Goal: Communication & Community: Ask a question

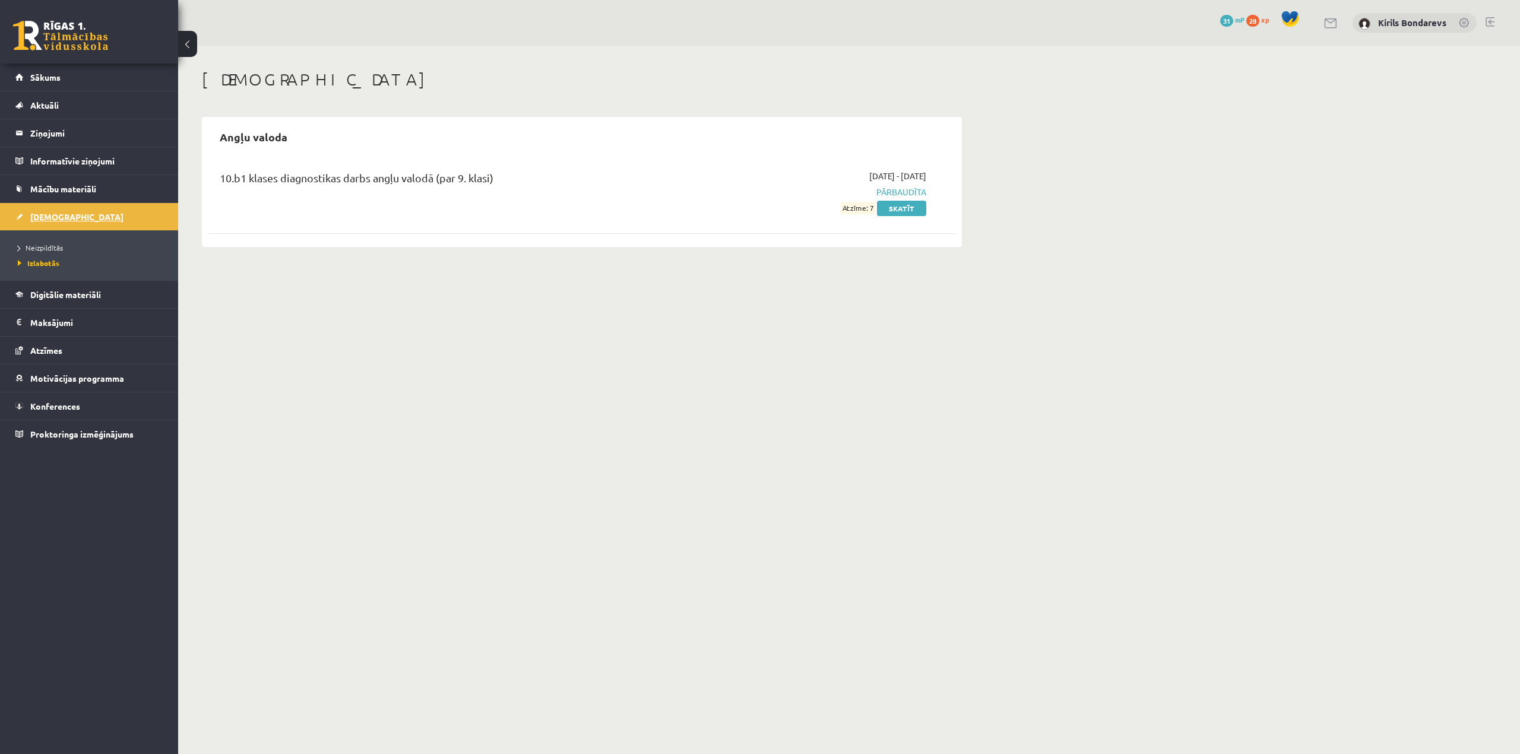
click at [43, 219] on span "[DEMOGRAPHIC_DATA]" at bounding box center [76, 216] width 93 height 11
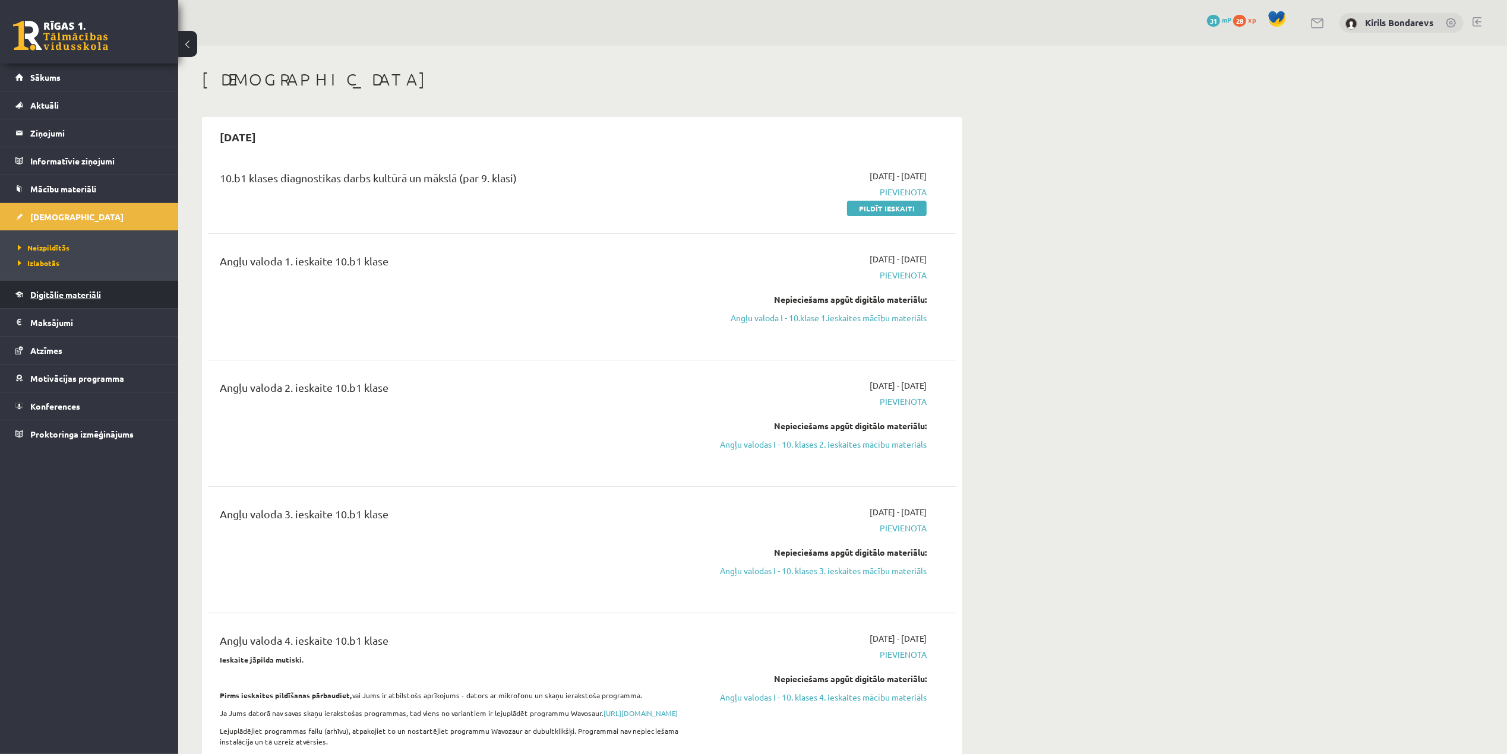
click at [58, 296] on span "Digitālie materiāli" at bounding box center [65, 294] width 71 height 11
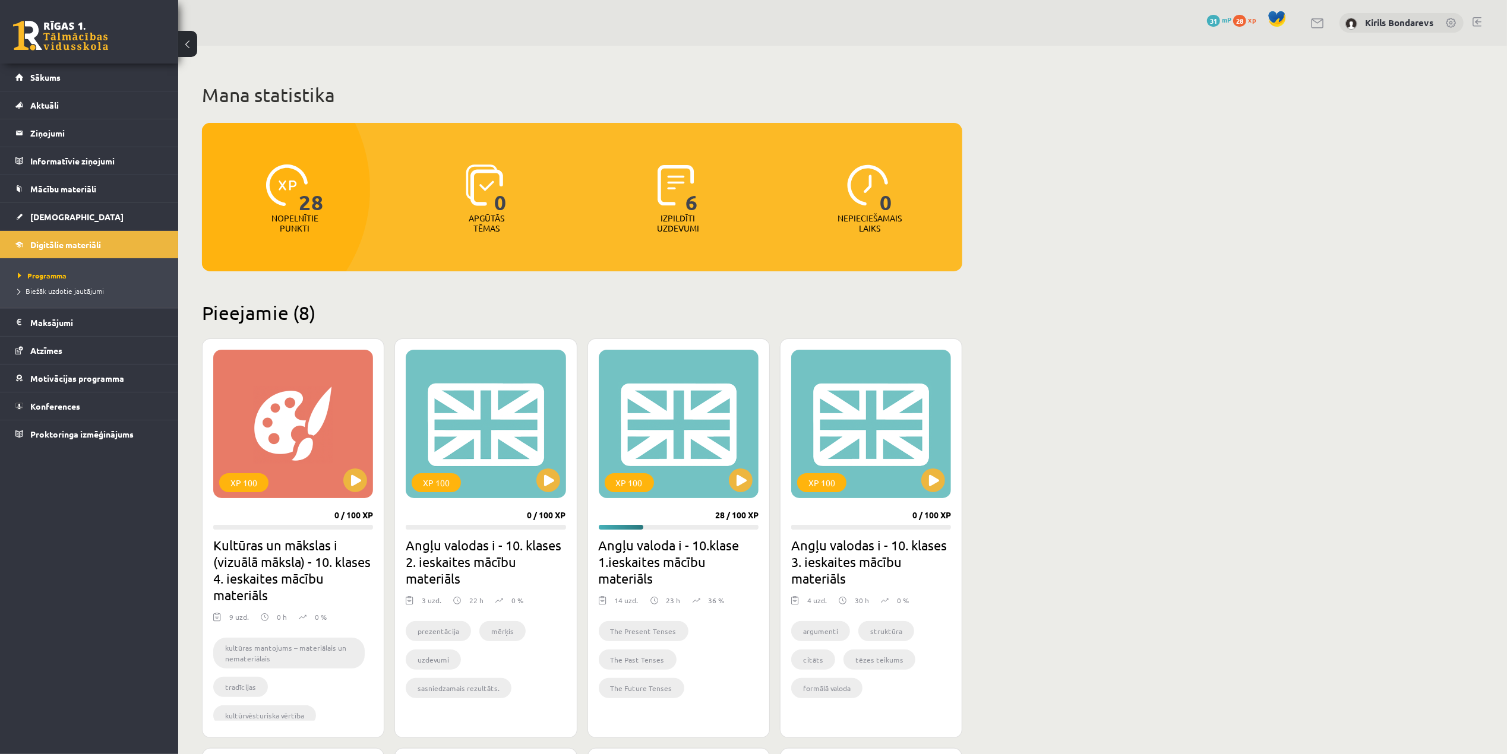
scroll to position [238, 0]
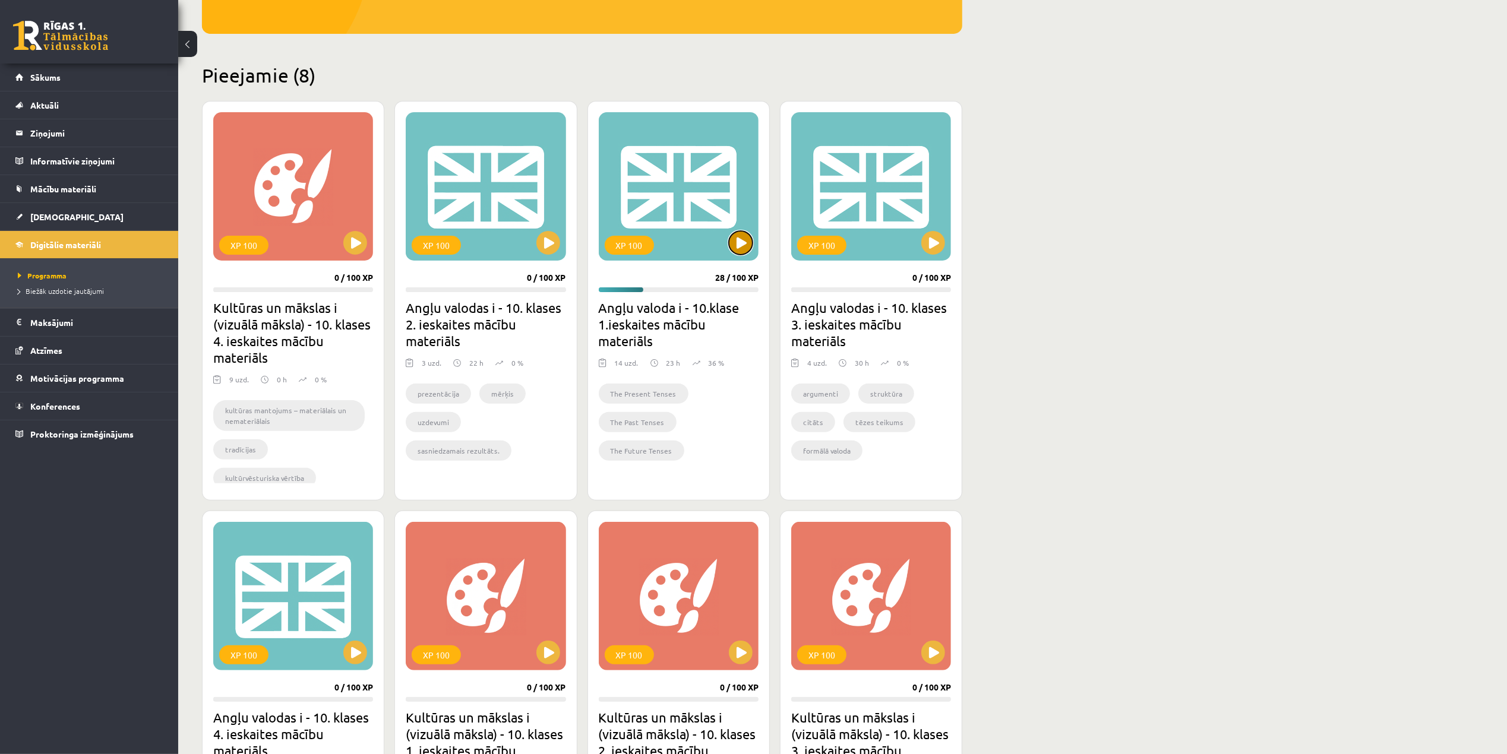
click at [733, 238] on button at bounding box center [741, 243] width 24 height 24
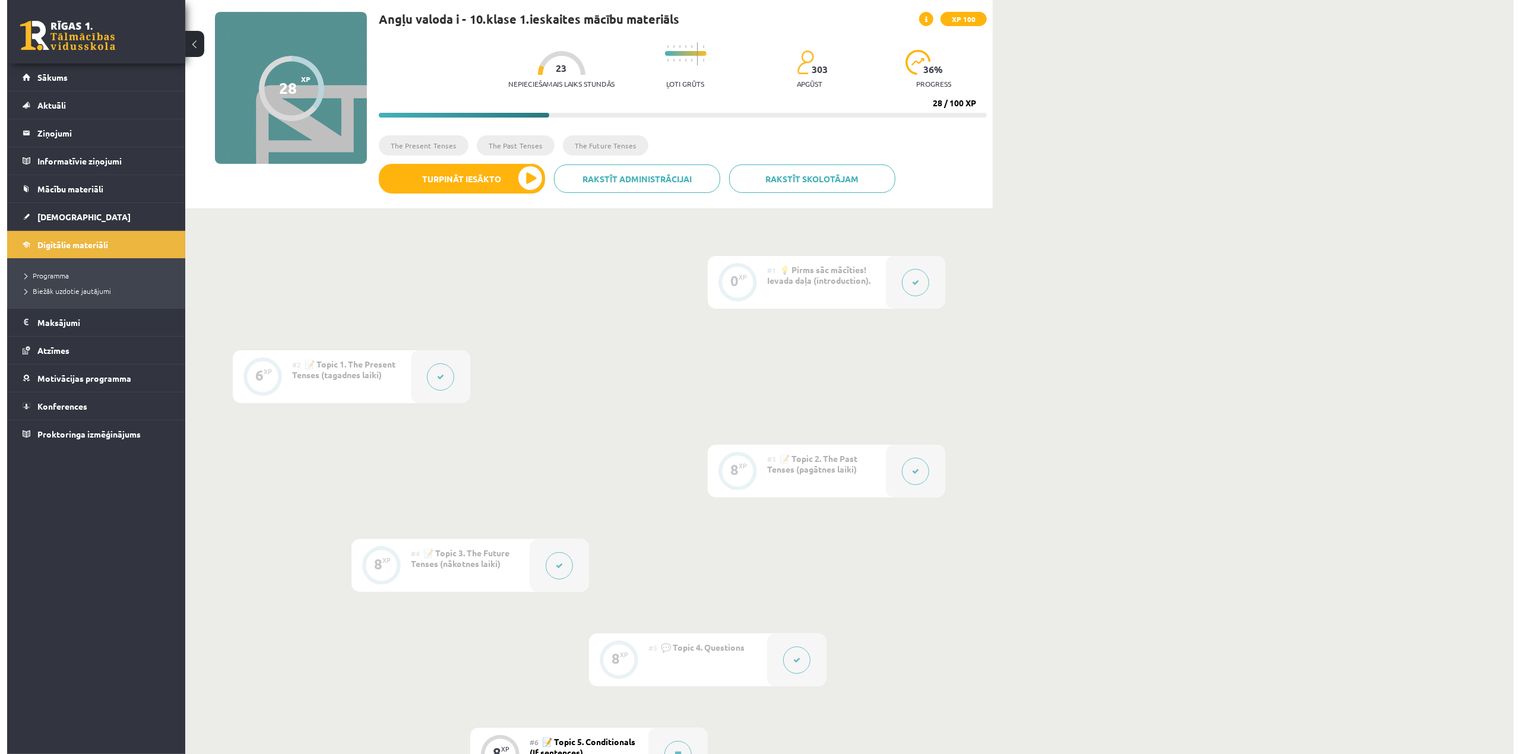
scroll to position [317, 0]
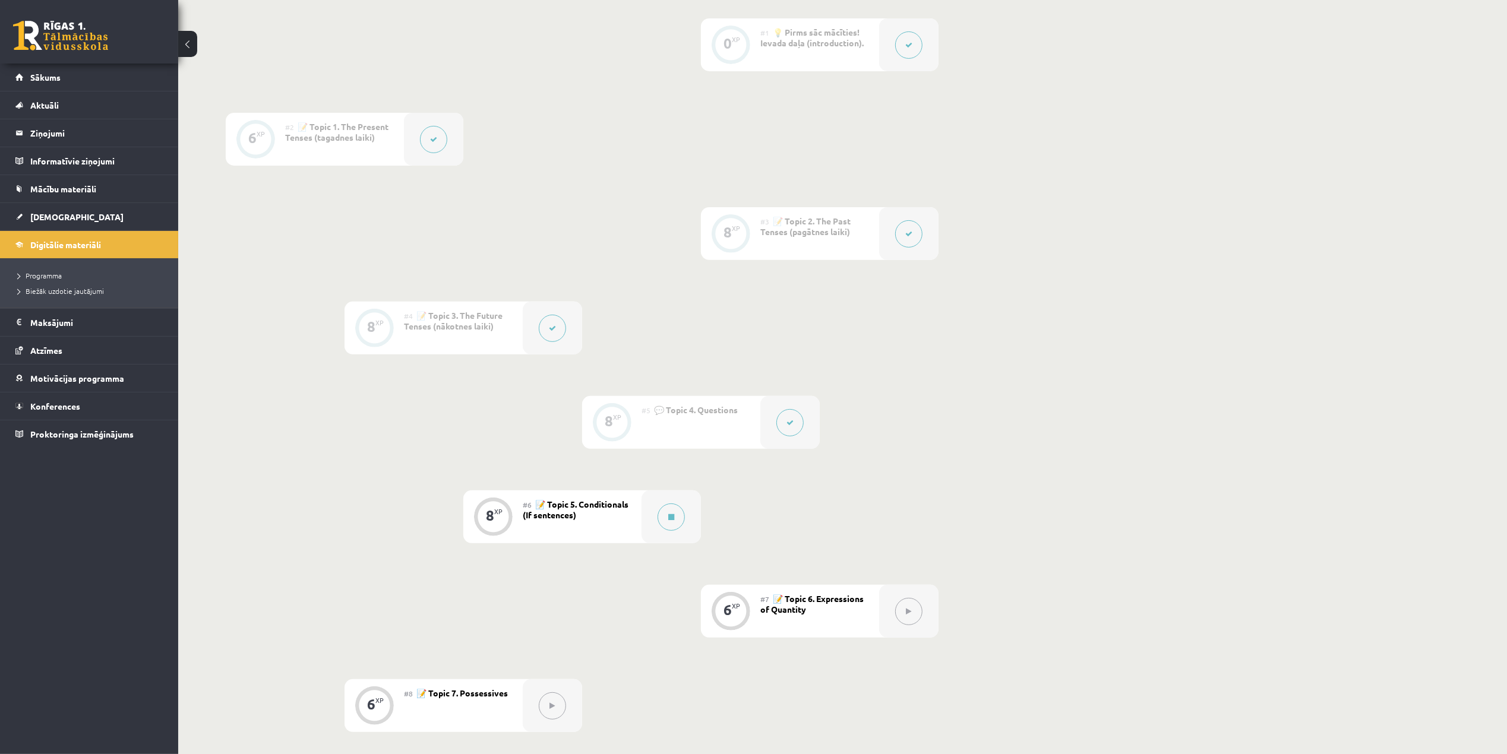
click at [420, 138] on button at bounding box center [433, 139] width 27 height 27
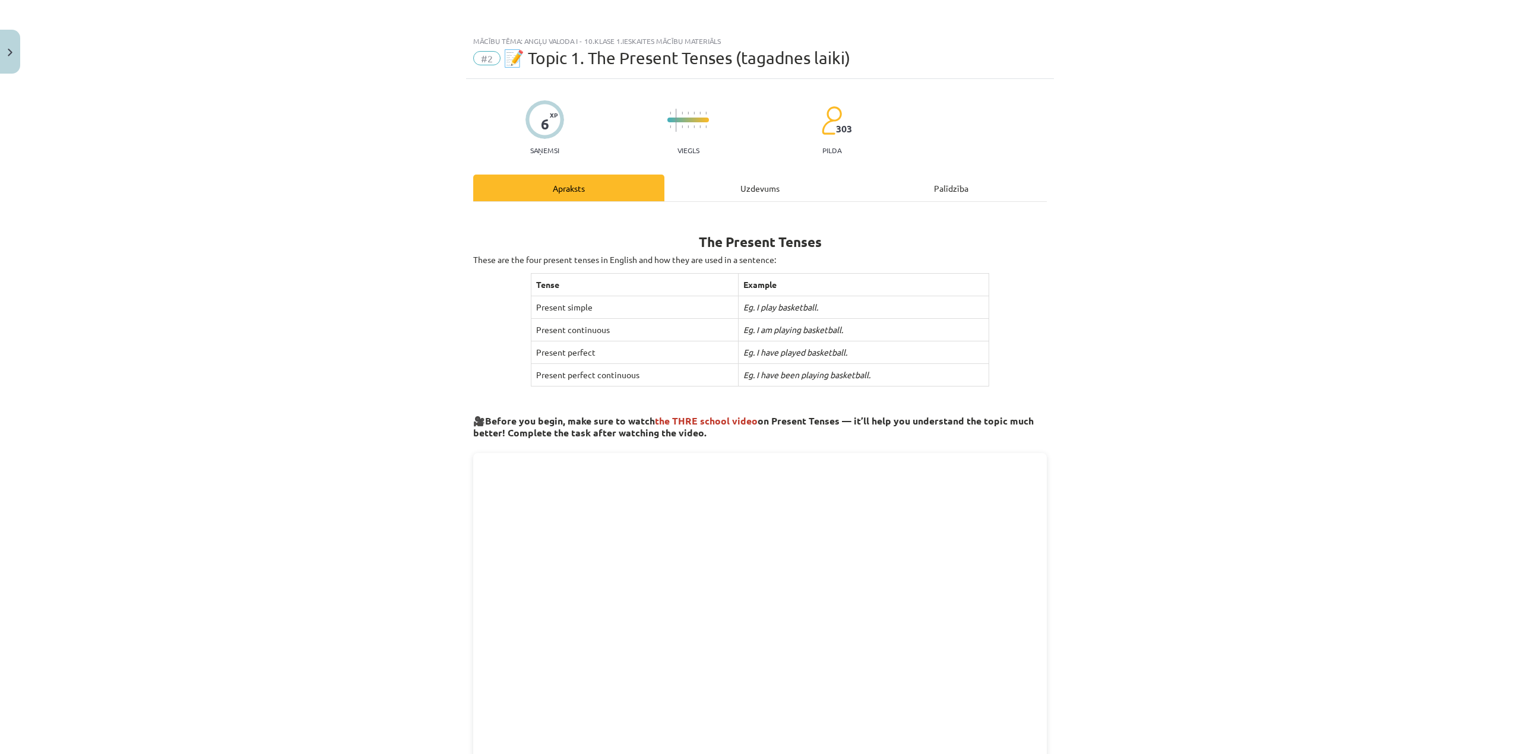
drag, startPoint x: 549, startPoint y: 278, endPoint x: 537, endPoint y: 270, distance: 14.5
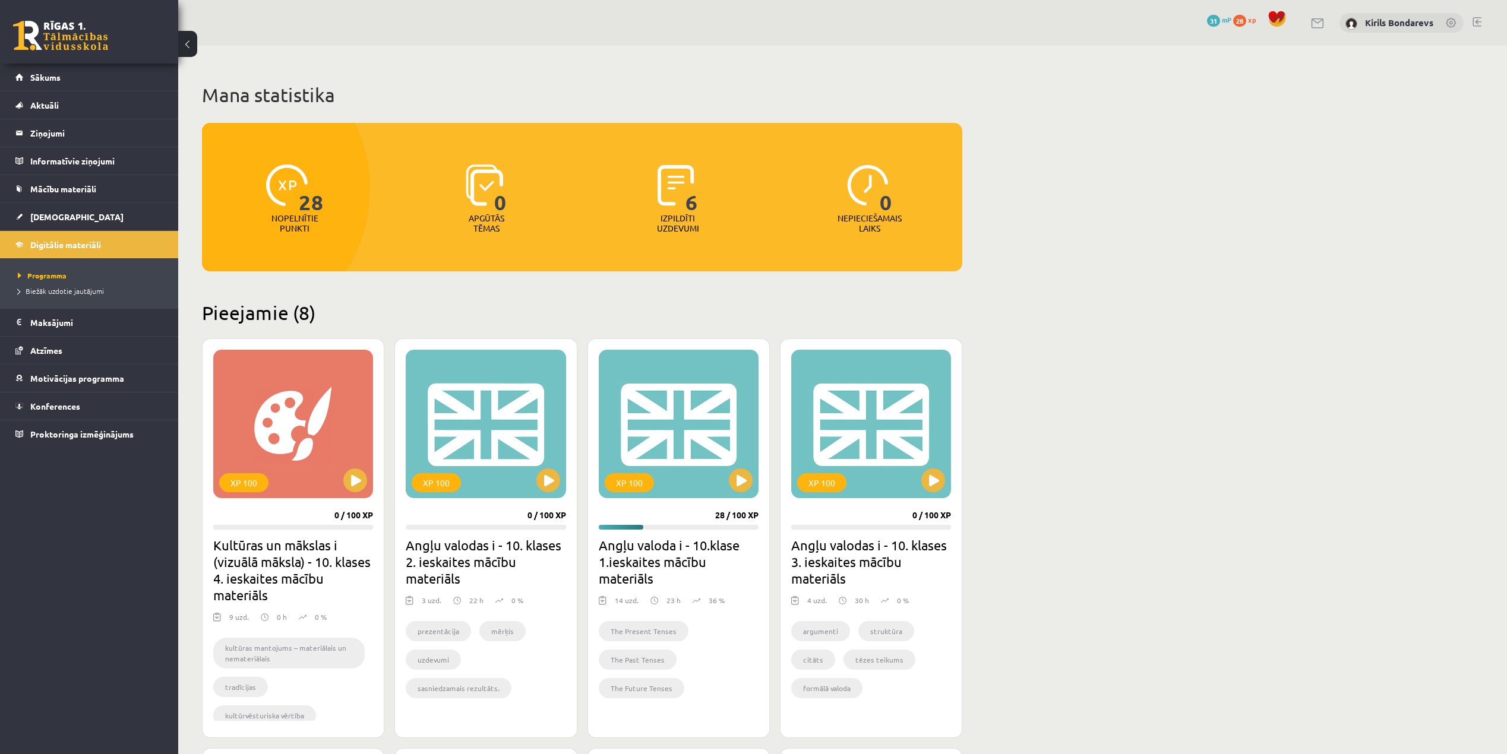
scroll to position [238, 0]
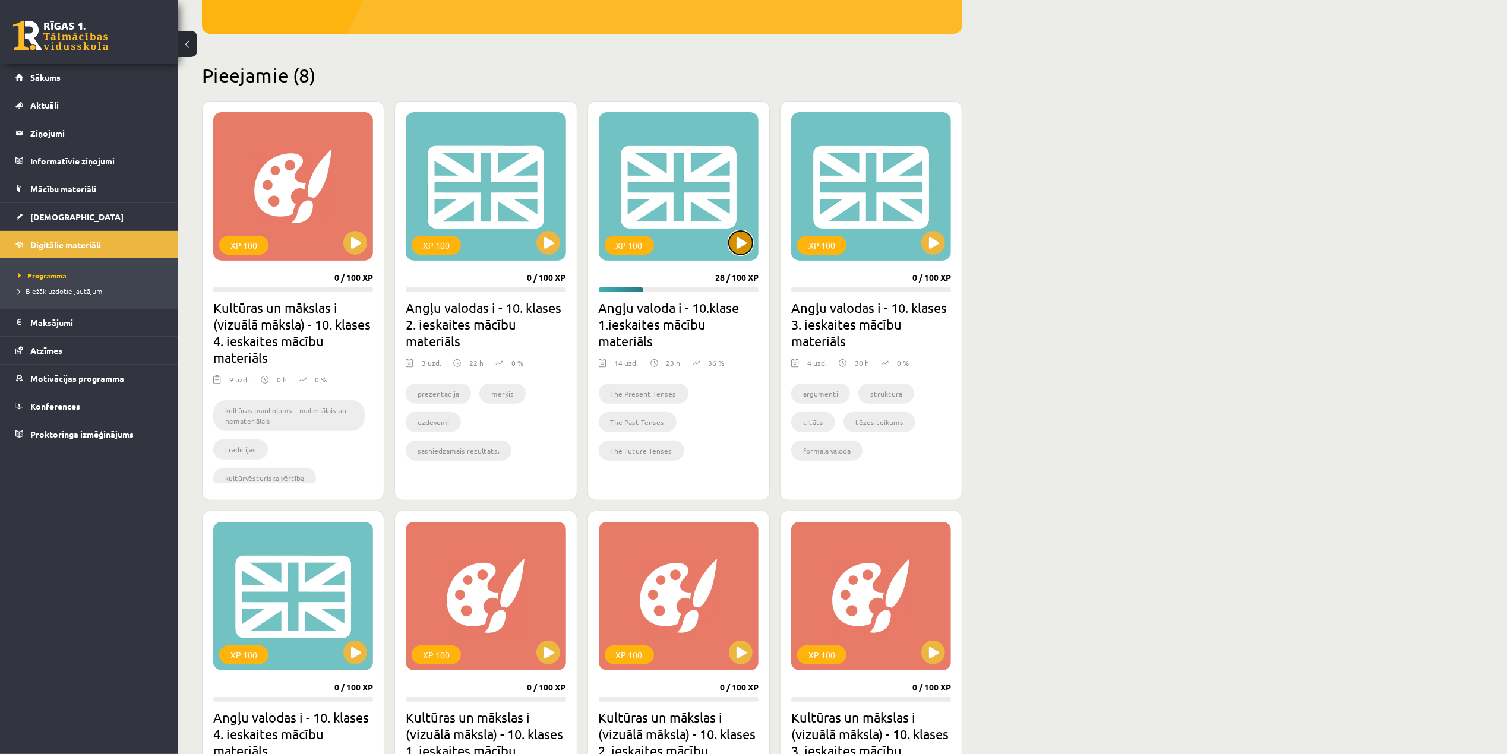
click at [749, 236] on button at bounding box center [741, 243] width 24 height 24
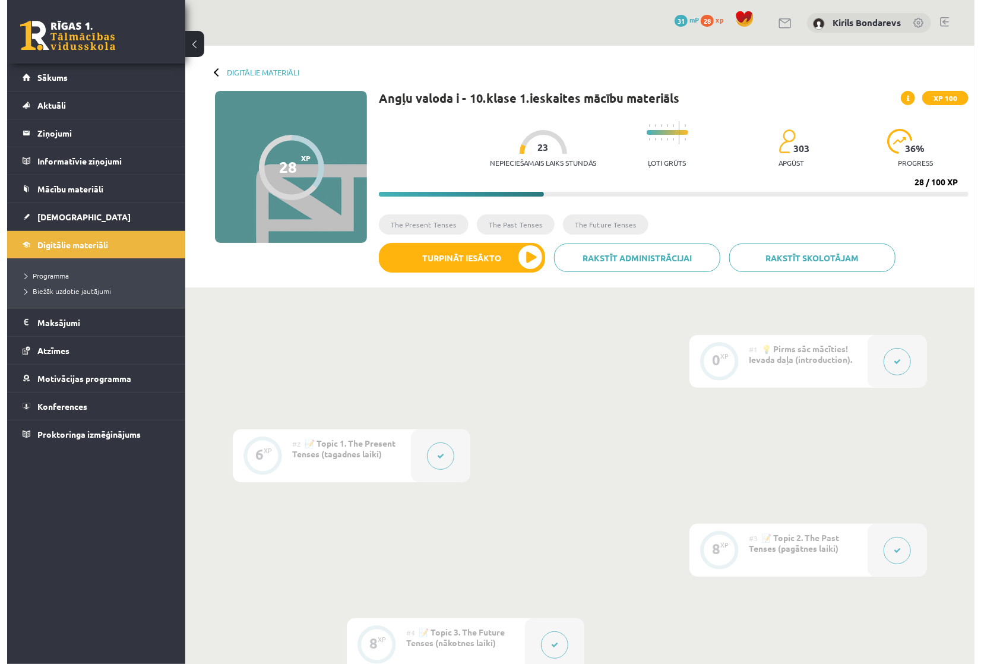
scroll to position [79, 0]
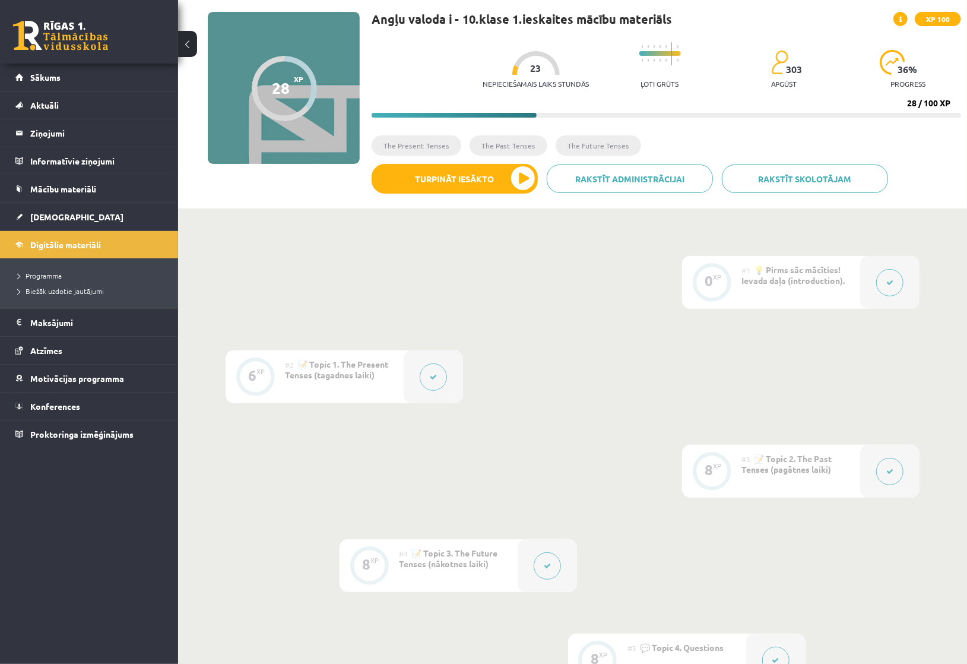
click at [429, 384] on button at bounding box center [433, 376] width 27 height 27
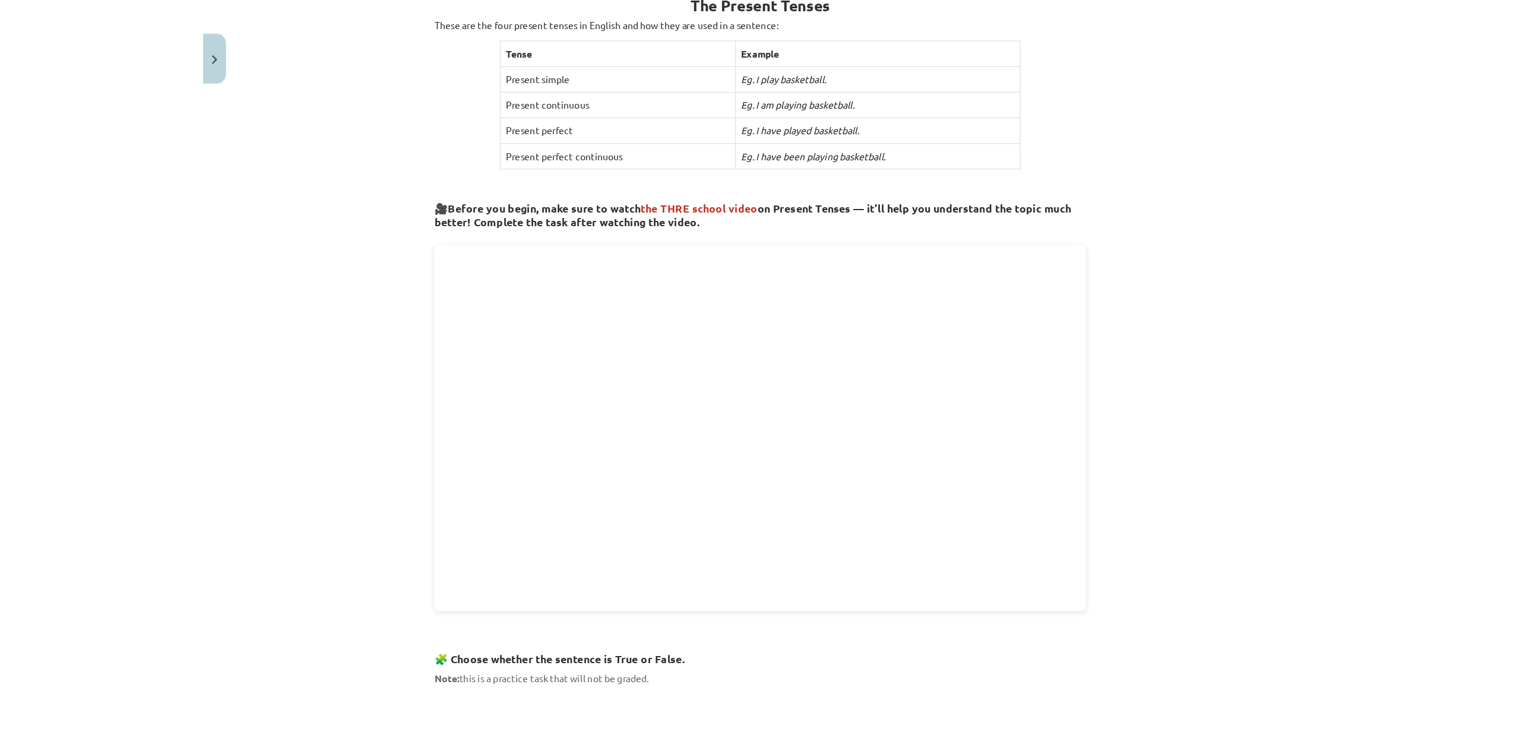
scroll to position [158, 0]
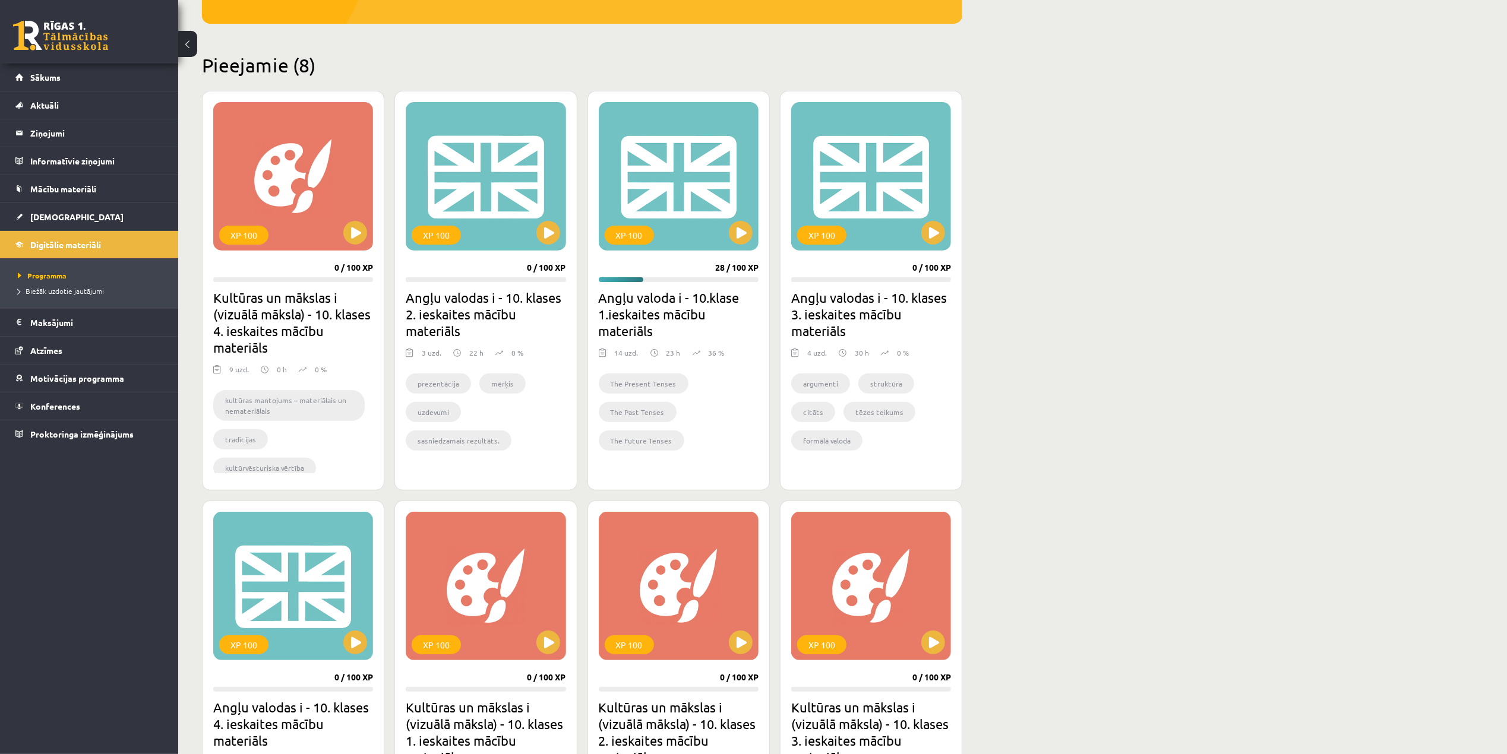
scroll to position [169, 0]
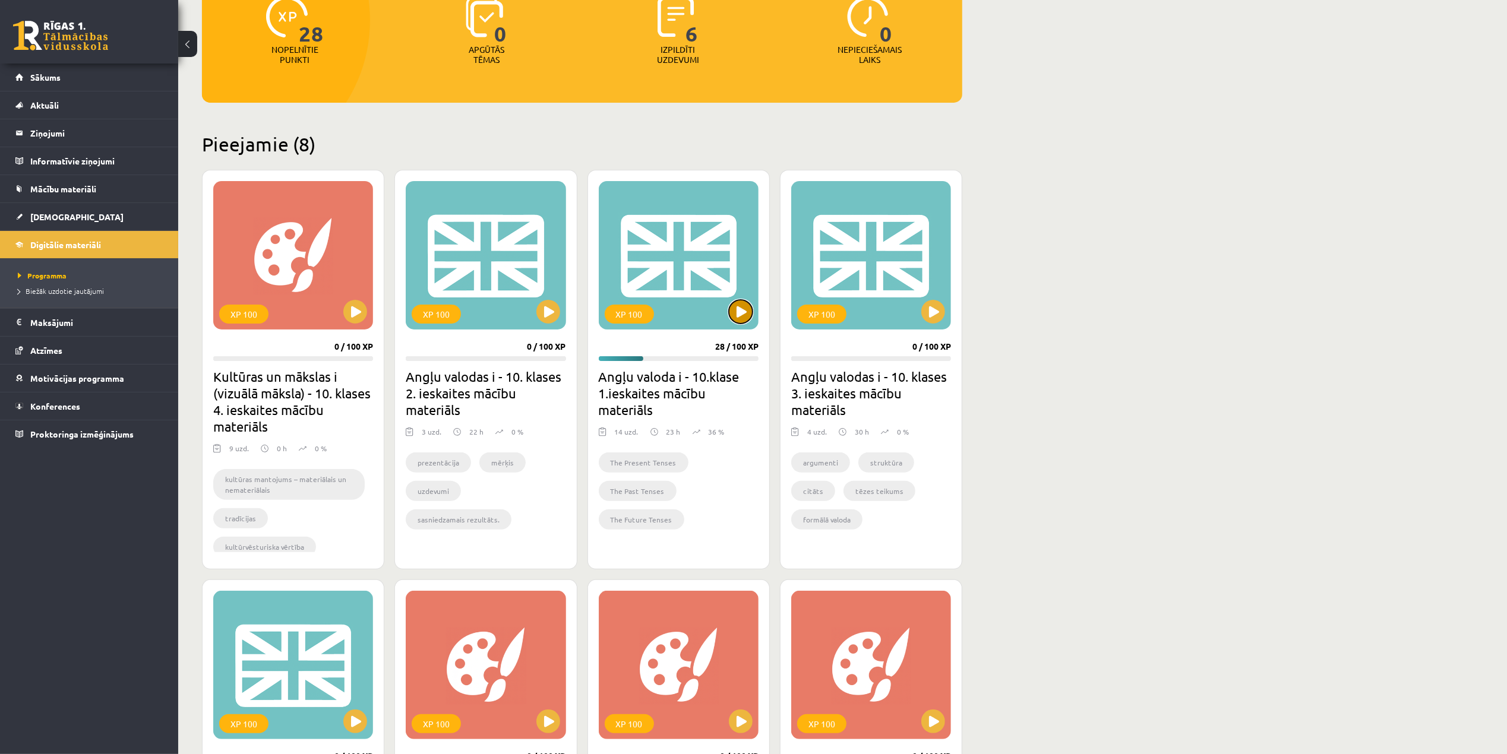
click at [741, 311] on button at bounding box center [741, 312] width 24 height 24
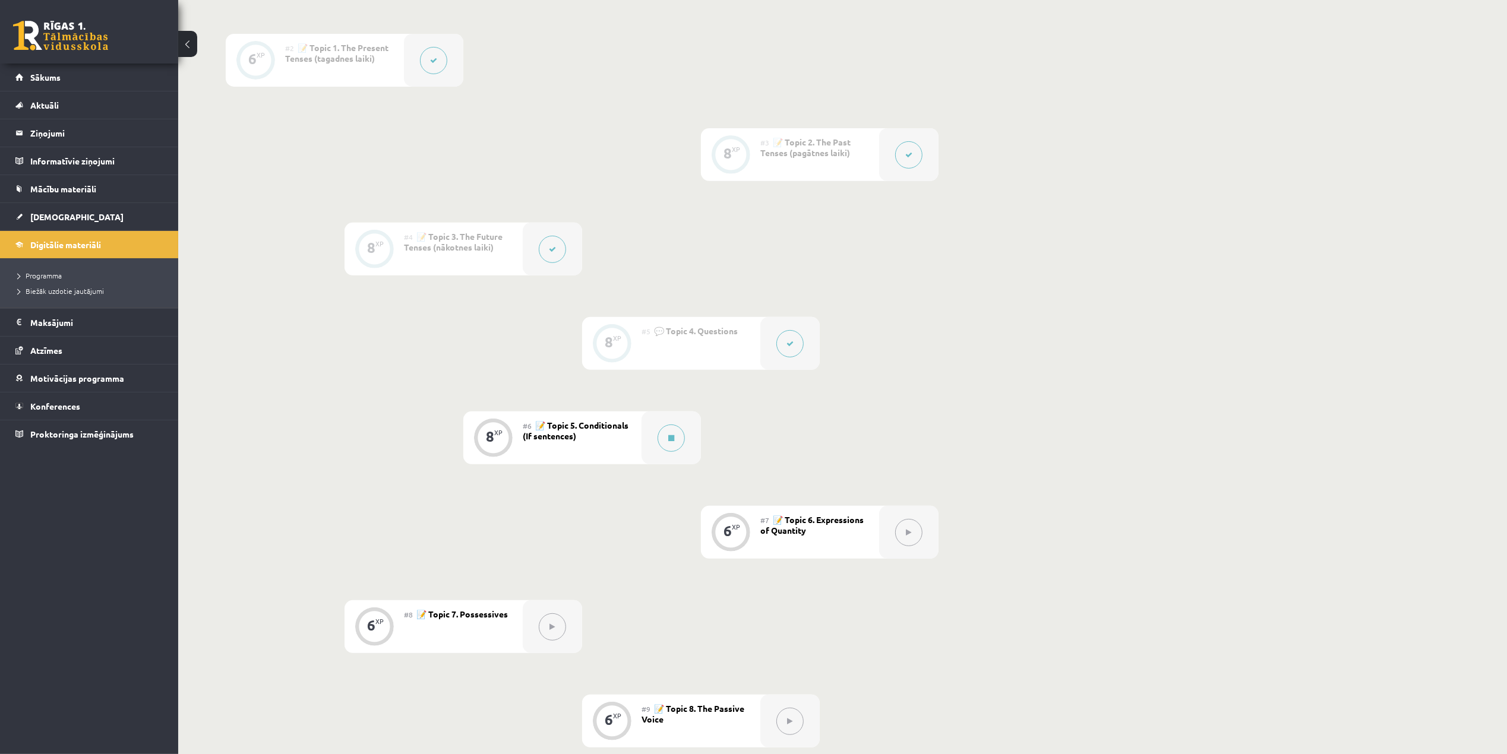
scroll to position [79, 0]
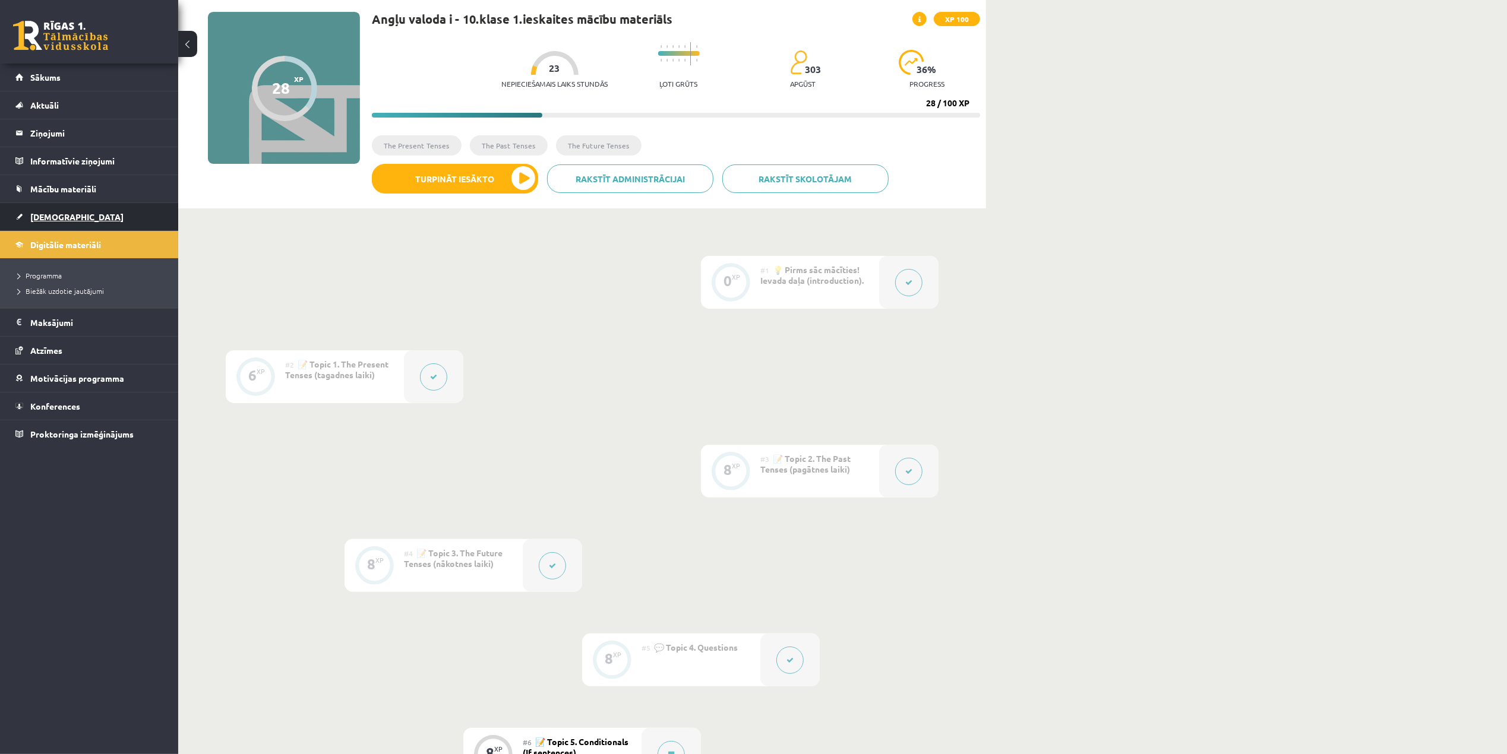
click at [44, 219] on span "[DEMOGRAPHIC_DATA]" at bounding box center [76, 216] width 93 height 11
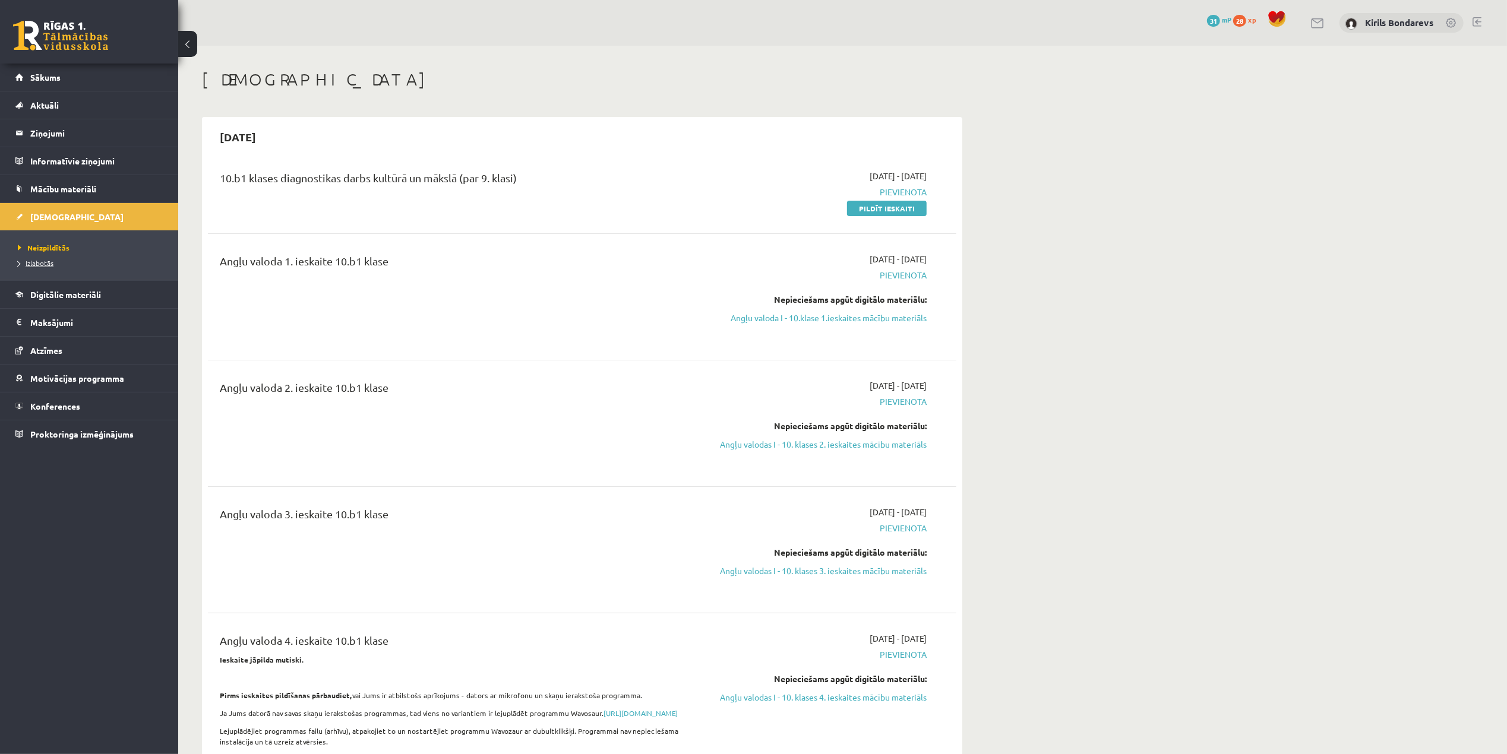
click at [37, 260] on span "Izlabotās" at bounding box center [36, 263] width 36 height 10
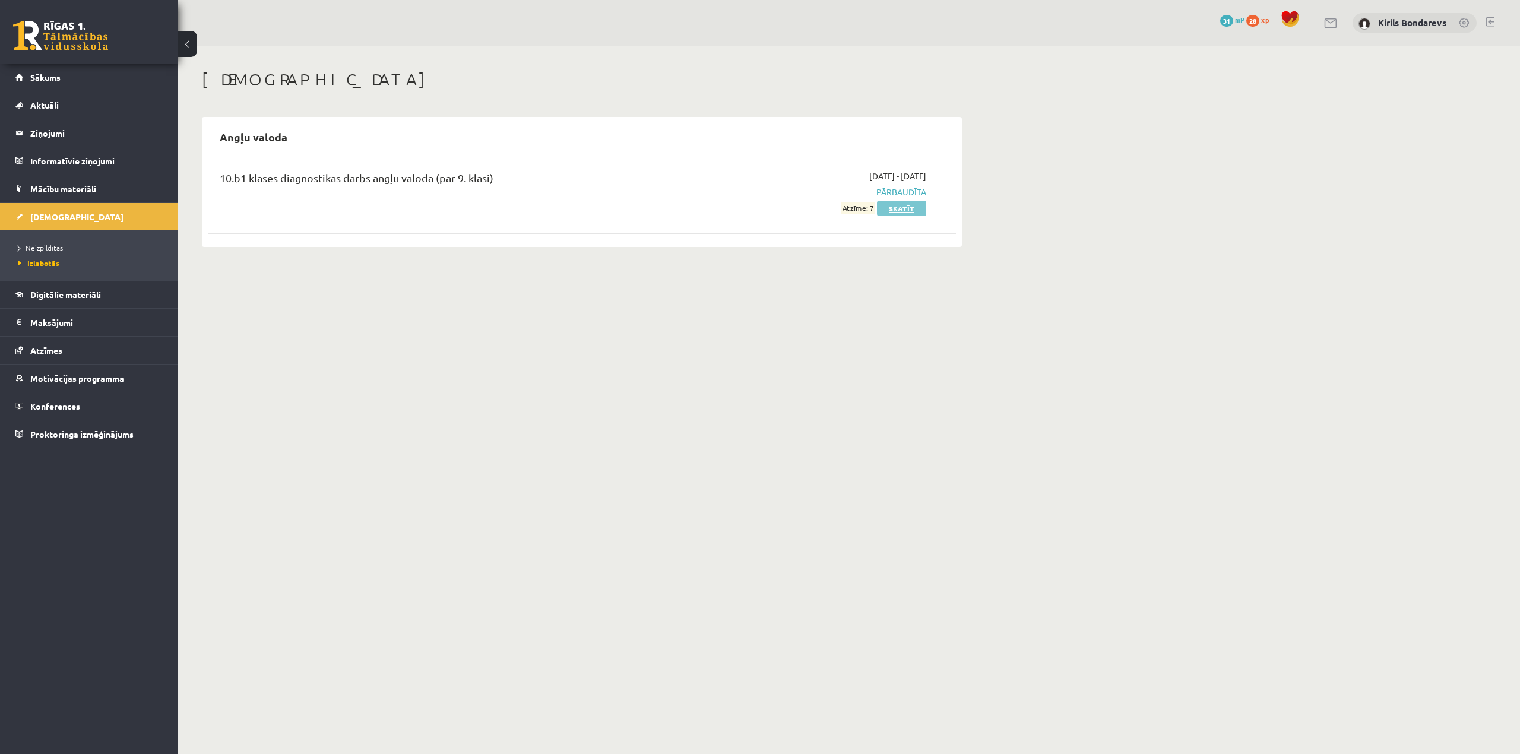
click at [912, 208] on link "Skatīt" at bounding box center [901, 208] width 49 height 15
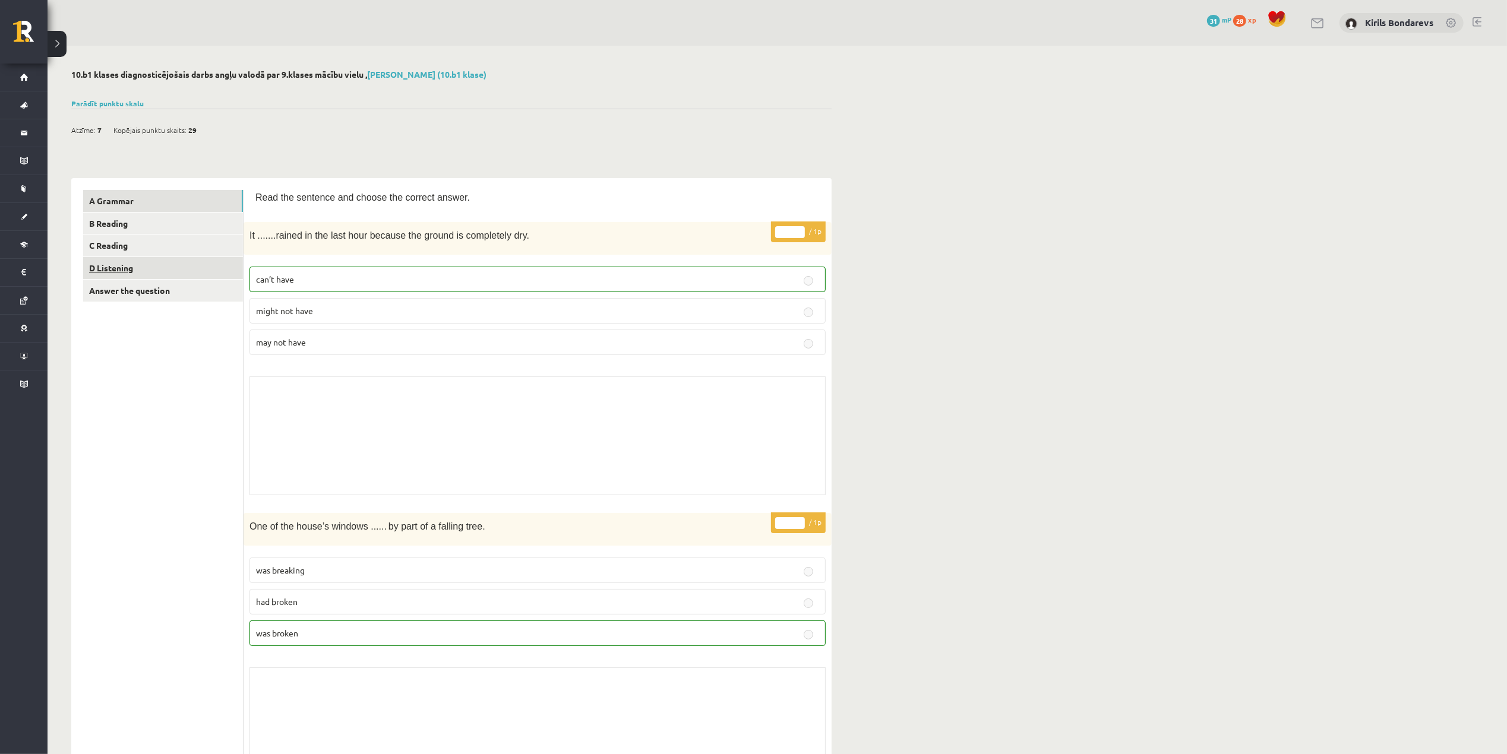
click at [148, 268] on link "D Listening" at bounding box center [163, 268] width 160 height 22
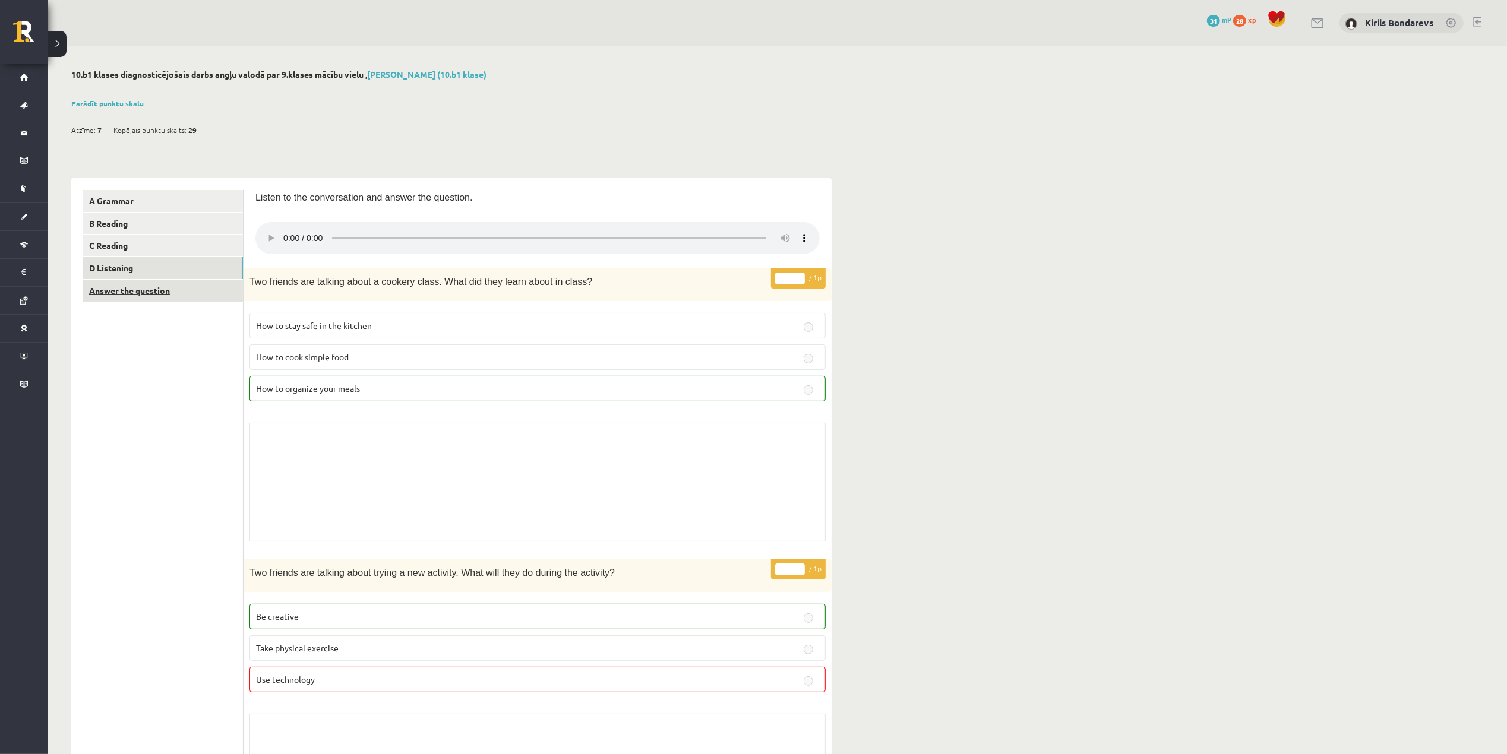
click at [127, 295] on link "Answer the question" at bounding box center [163, 291] width 160 height 22
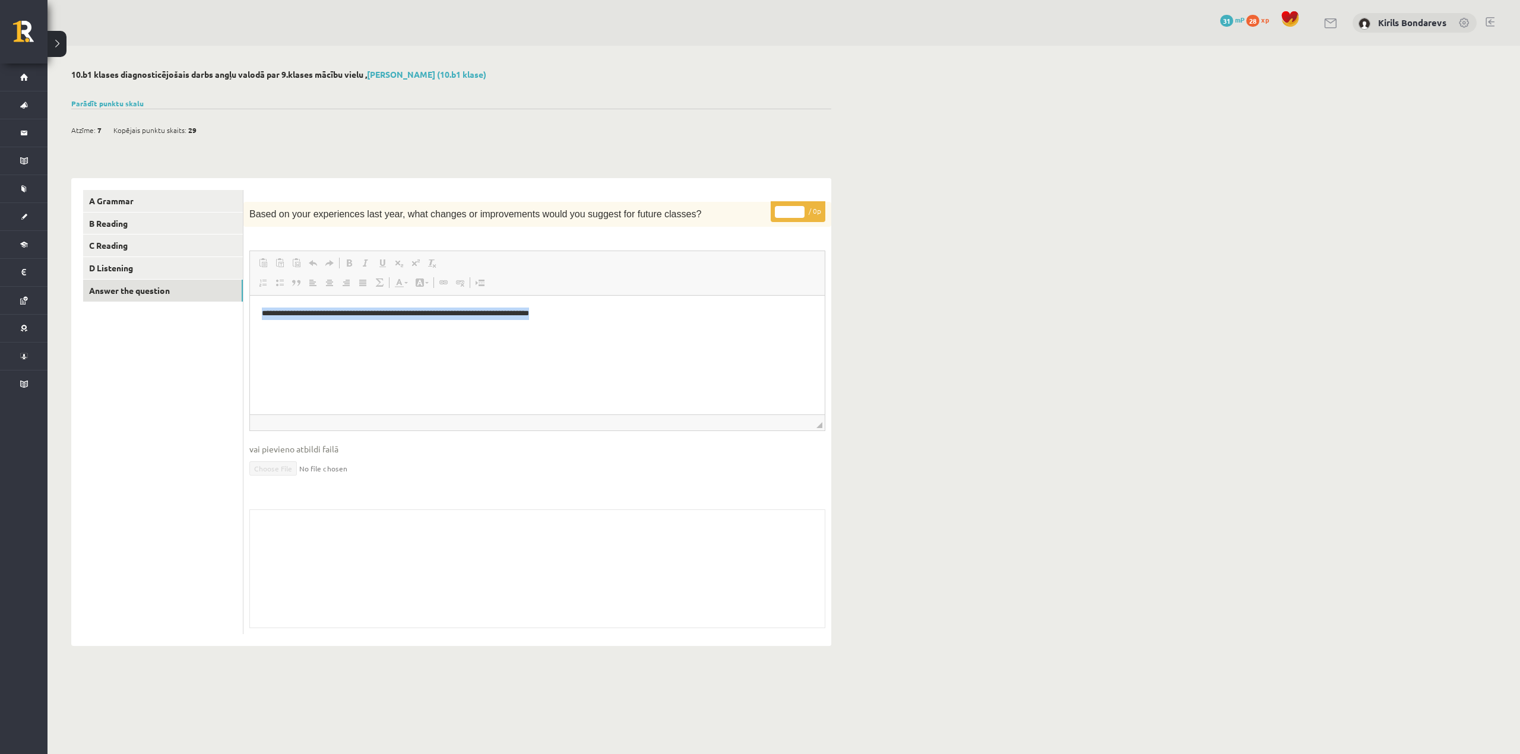
drag, startPoint x: 588, startPoint y: 312, endPoint x: 501, endPoint y: 312, distance: 87.9
click at [264, 324] on html "**********" at bounding box center [537, 314] width 575 height 36
click at [579, 324] on html "**********" at bounding box center [537, 314] width 575 height 36
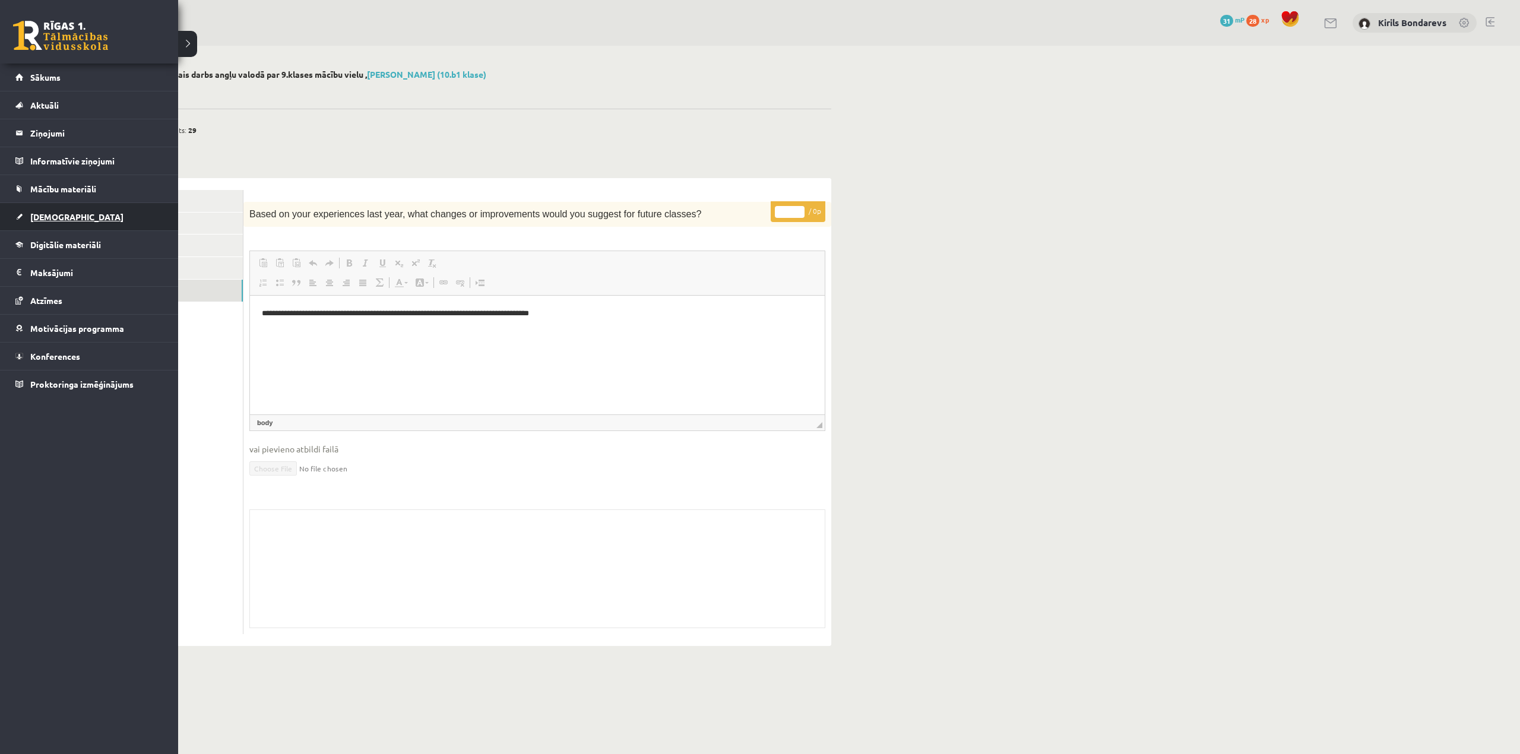
click at [55, 214] on span "[DEMOGRAPHIC_DATA]" at bounding box center [76, 216] width 93 height 11
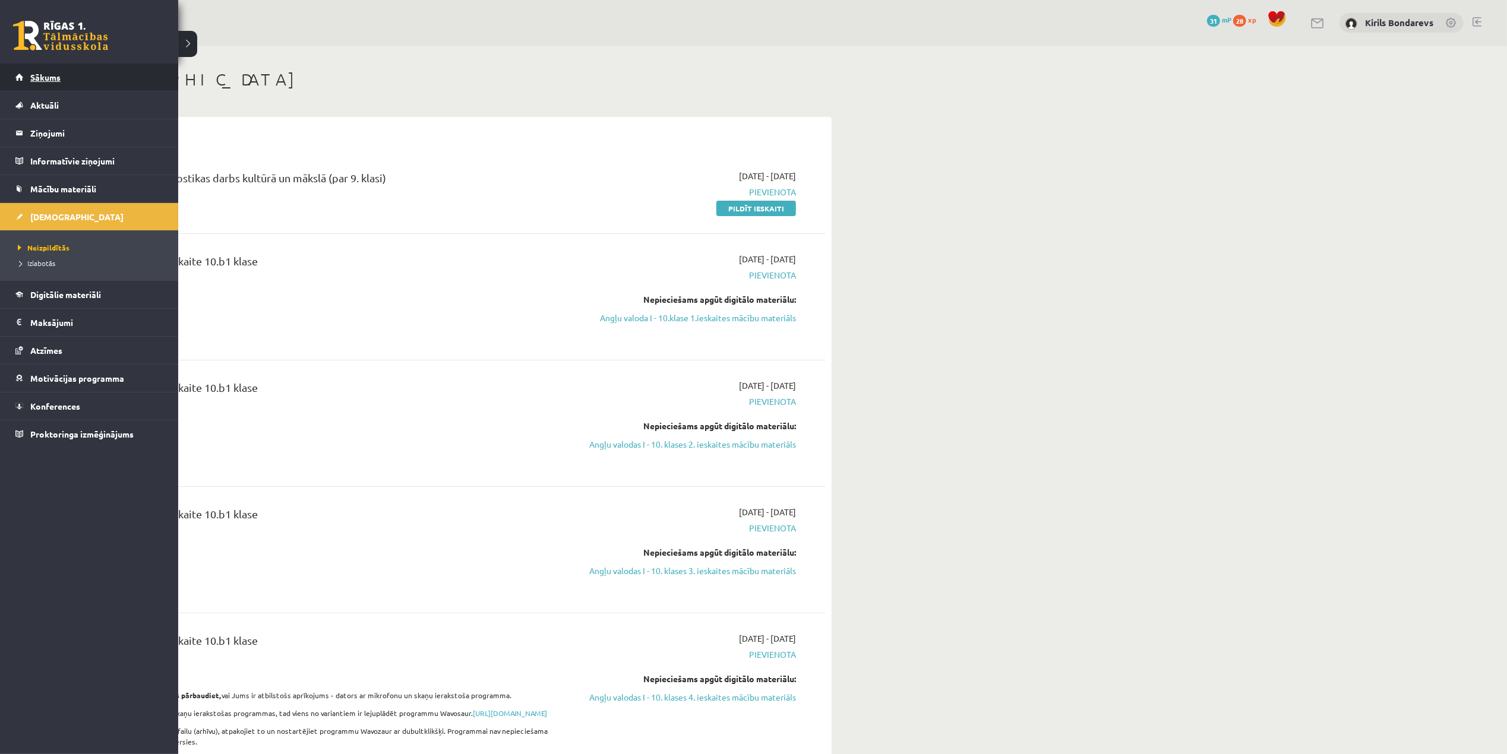
click at [48, 75] on span "Sākums" at bounding box center [45, 77] width 30 height 11
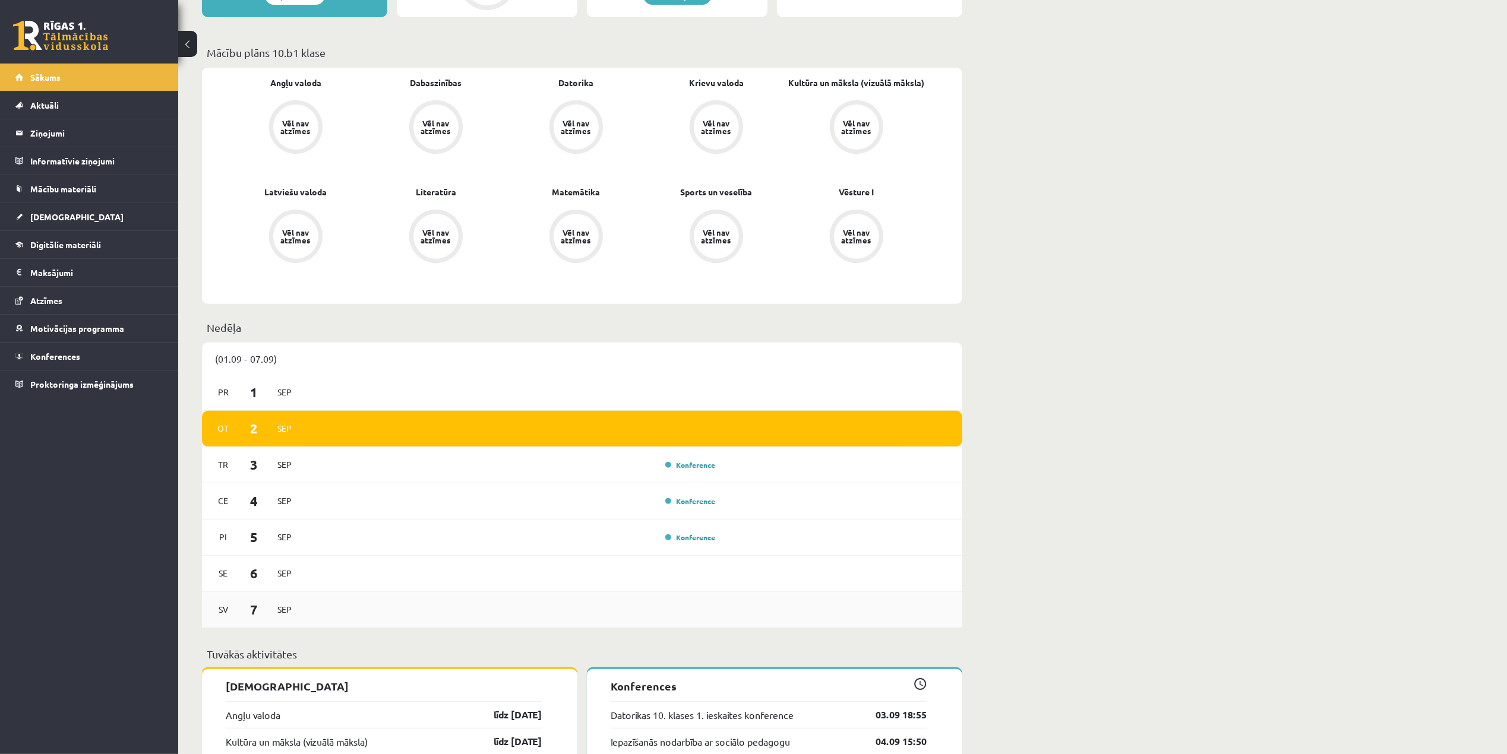
scroll to position [554, 0]
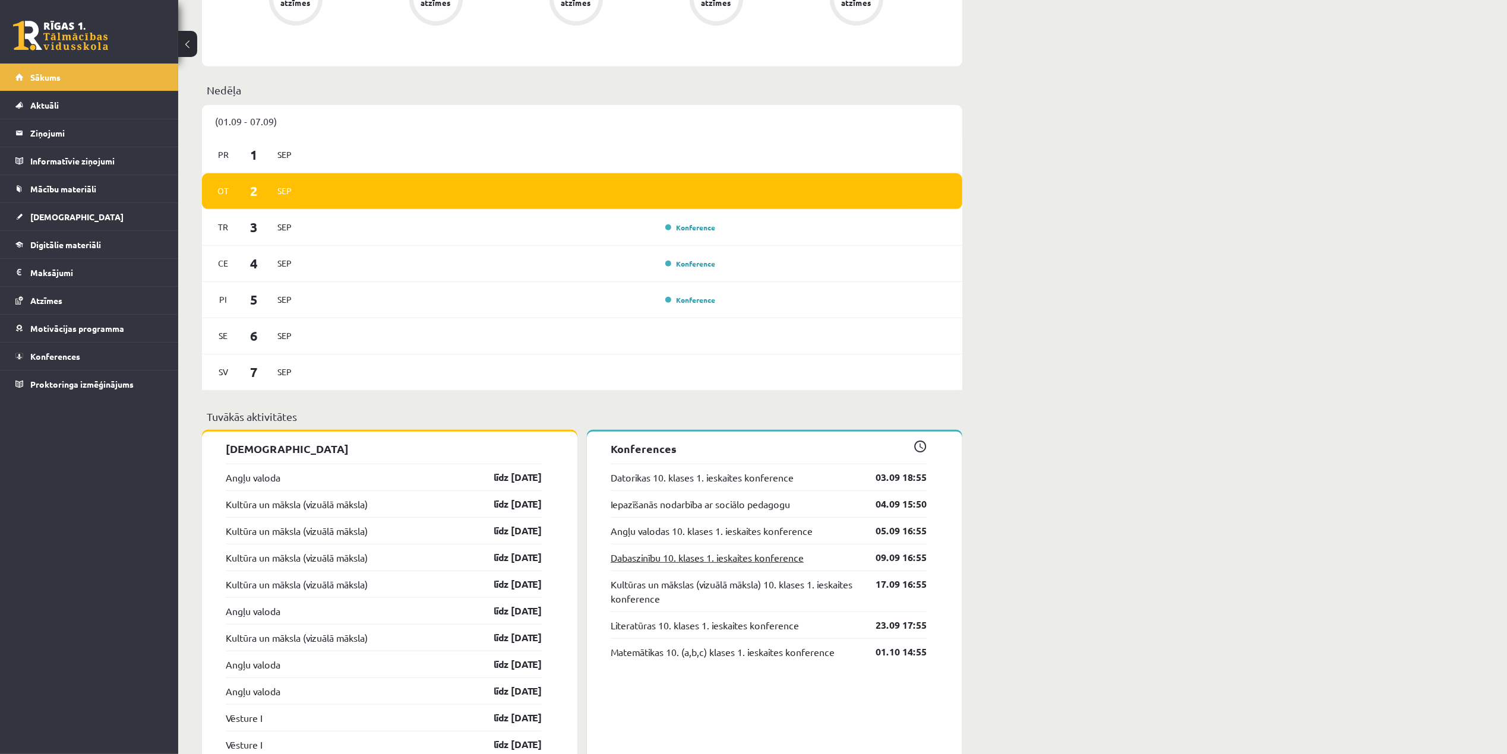
click at [746, 565] on link "Dabaszinību 10. klases 1. ieskaites konference" at bounding box center [706, 557] width 193 height 14
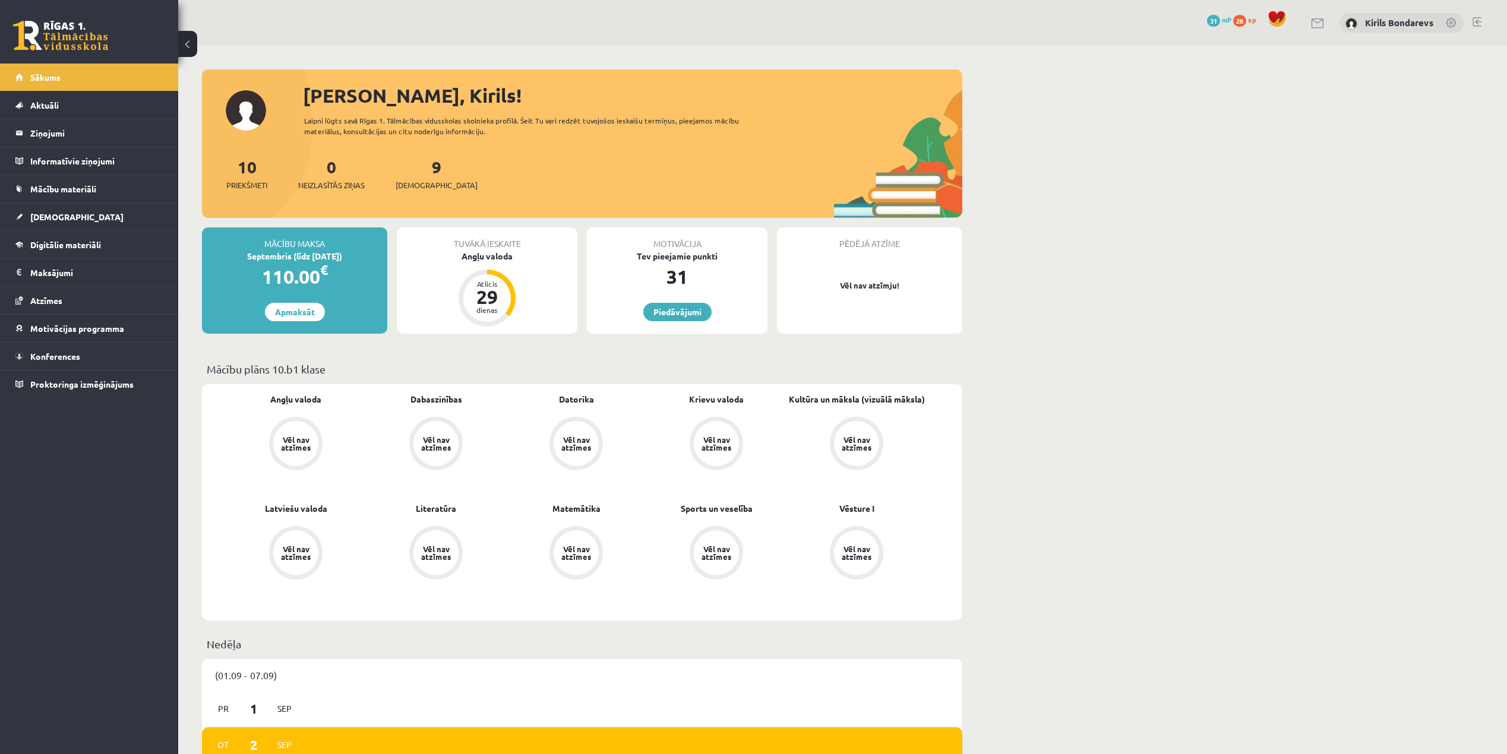
scroll to position [555, 0]
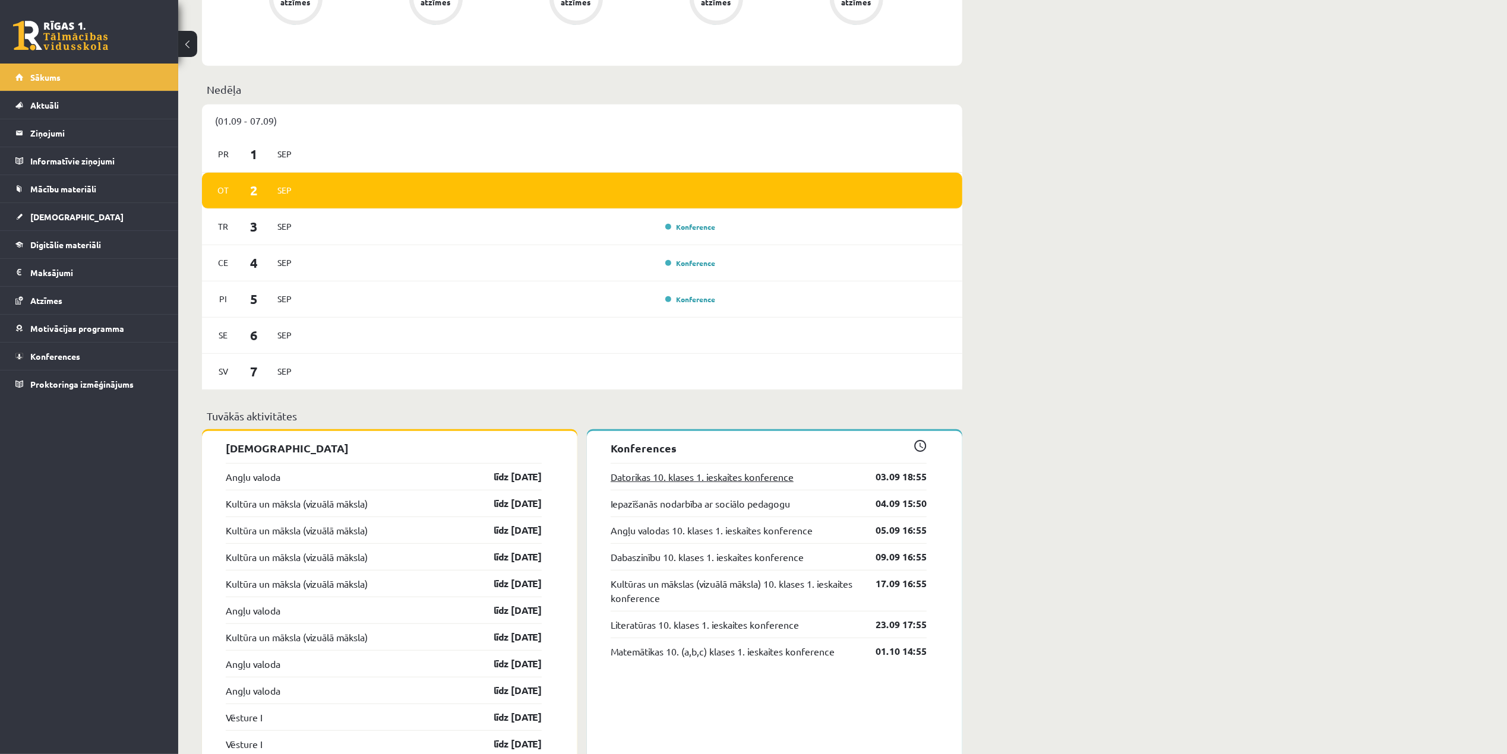
click at [683, 481] on link "Datorikas 10. klases 1. ieskaites konference" at bounding box center [701, 477] width 183 height 14
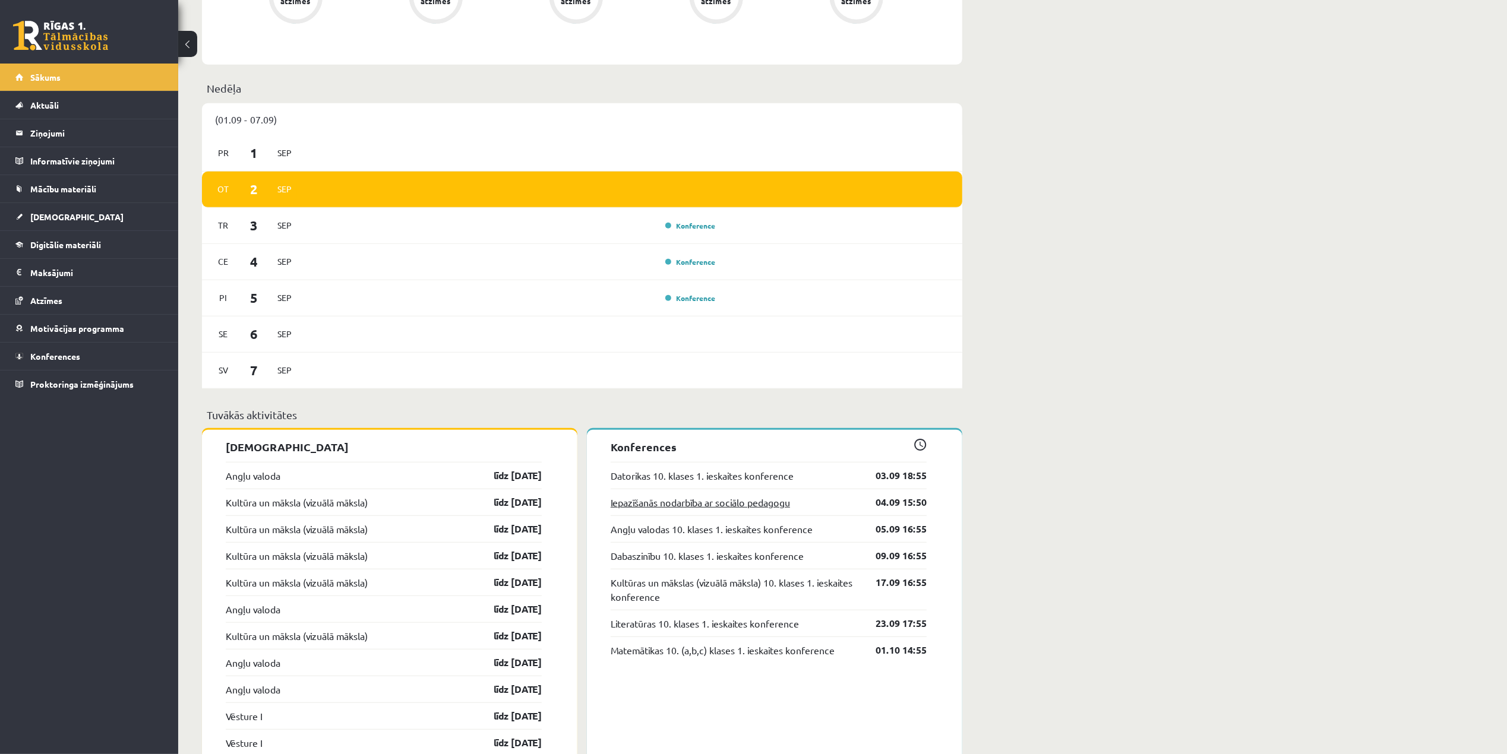
scroll to position [714, 0]
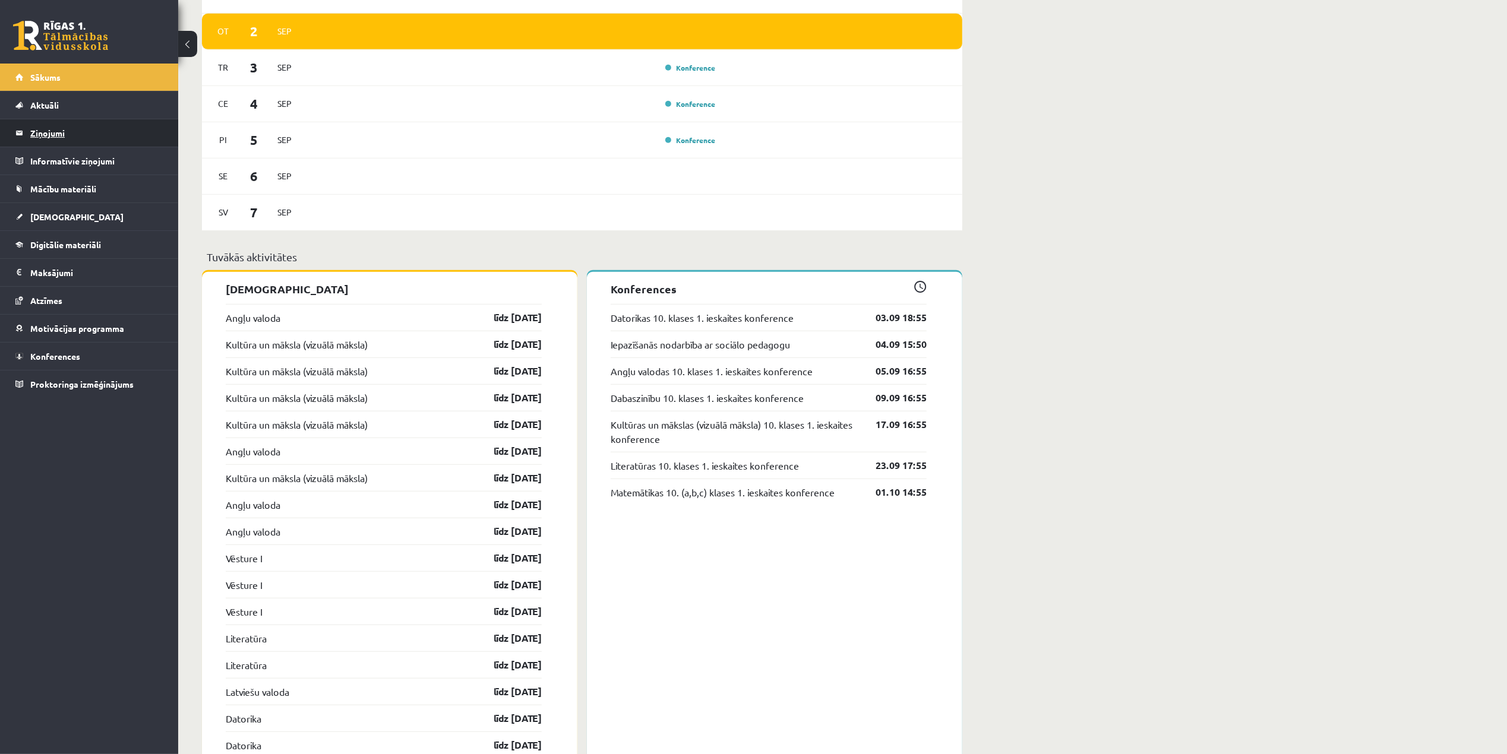
click at [57, 138] on legend "Ziņojumi 0" at bounding box center [96, 132] width 133 height 27
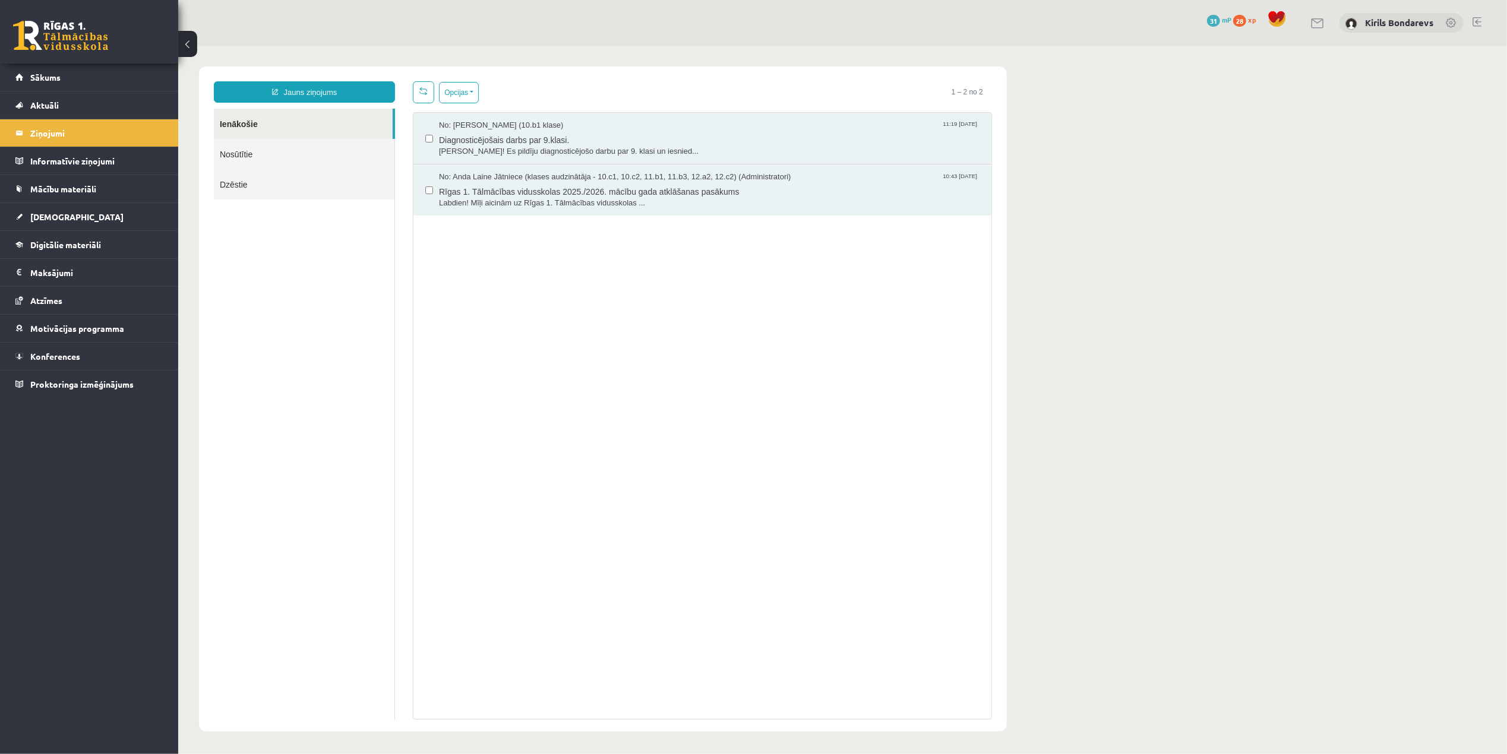
click at [278, 143] on link "Nosūtītie" at bounding box center [303, 153] width 181 height 30
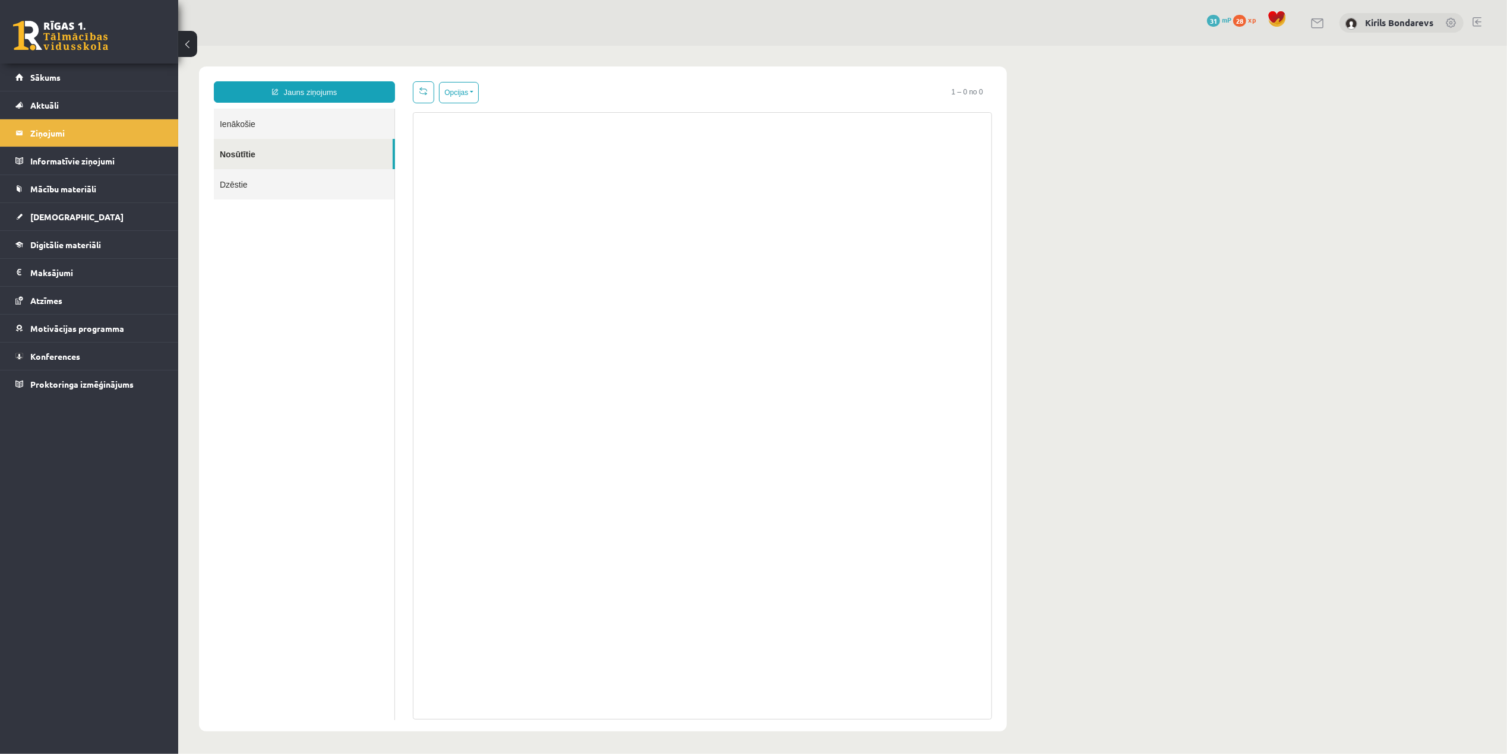
click at [285, 176] on link "Dzēstie" at bounding box center [303, 184] width 181 height 30
click at [264, 124] on link "Ienākošie" at bounding box center [303, 123] width 181 height 30
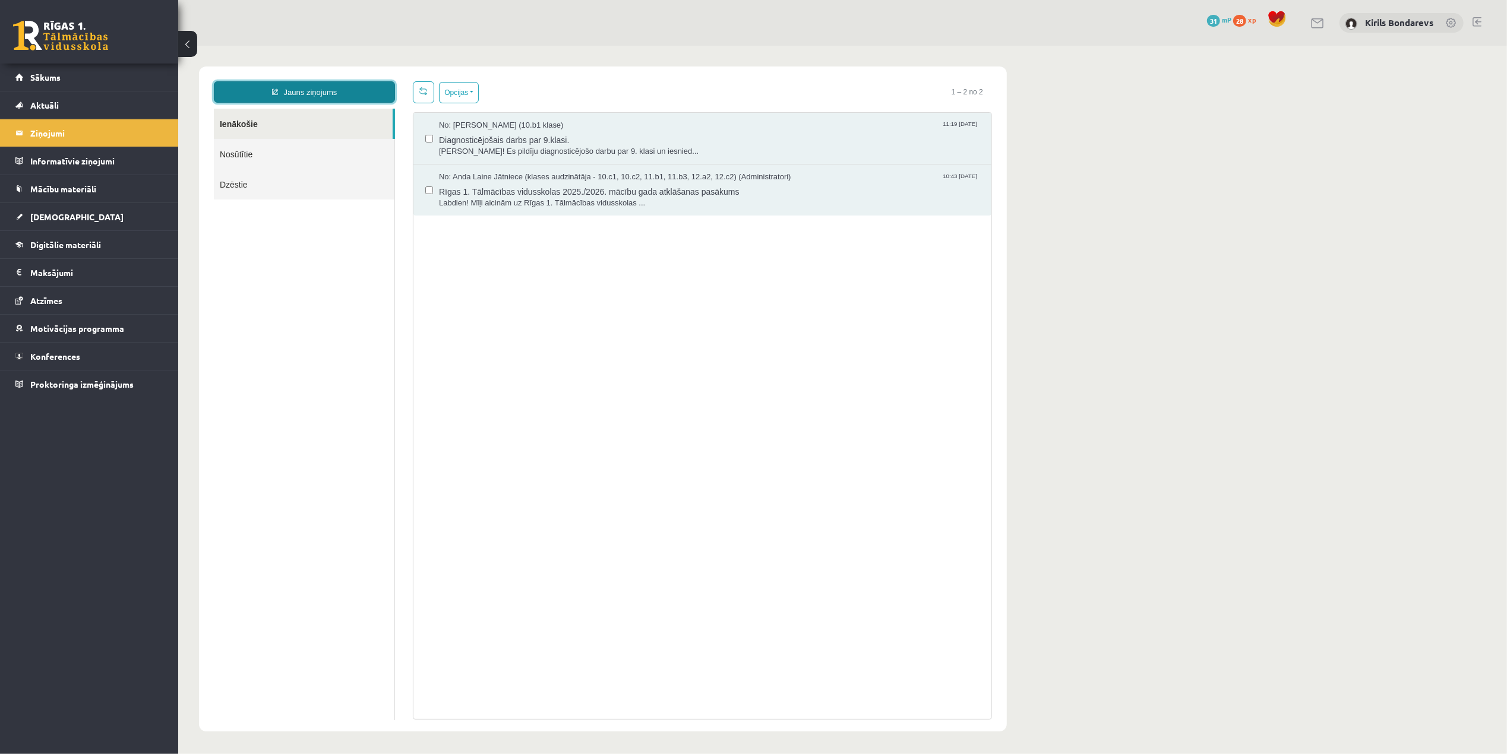
click at [278, 86] on link "Jauns ziņojums" at bounding box center [303, 91] width 181 height 21
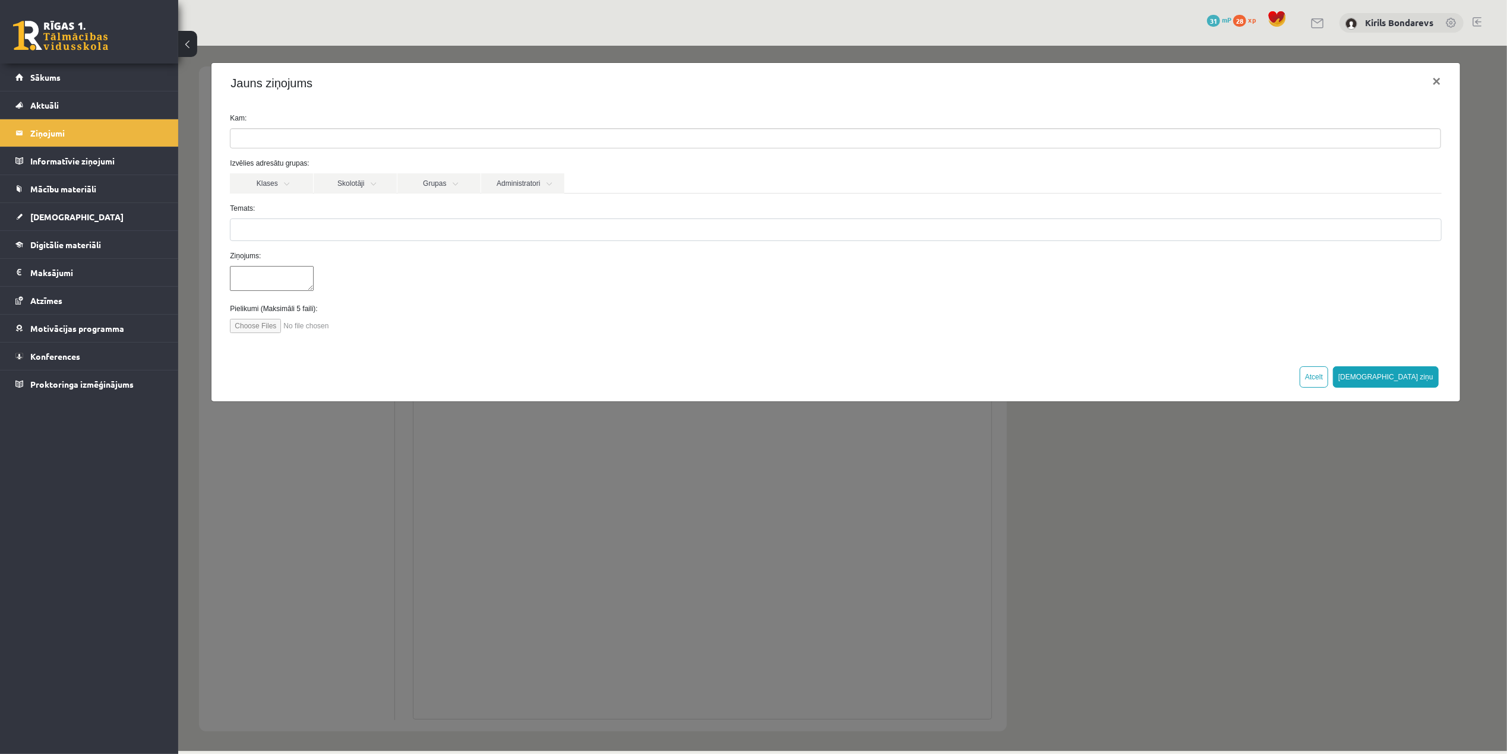
click at [306, 135] on ul at bounding box center [835, 137] width 1210 height 19
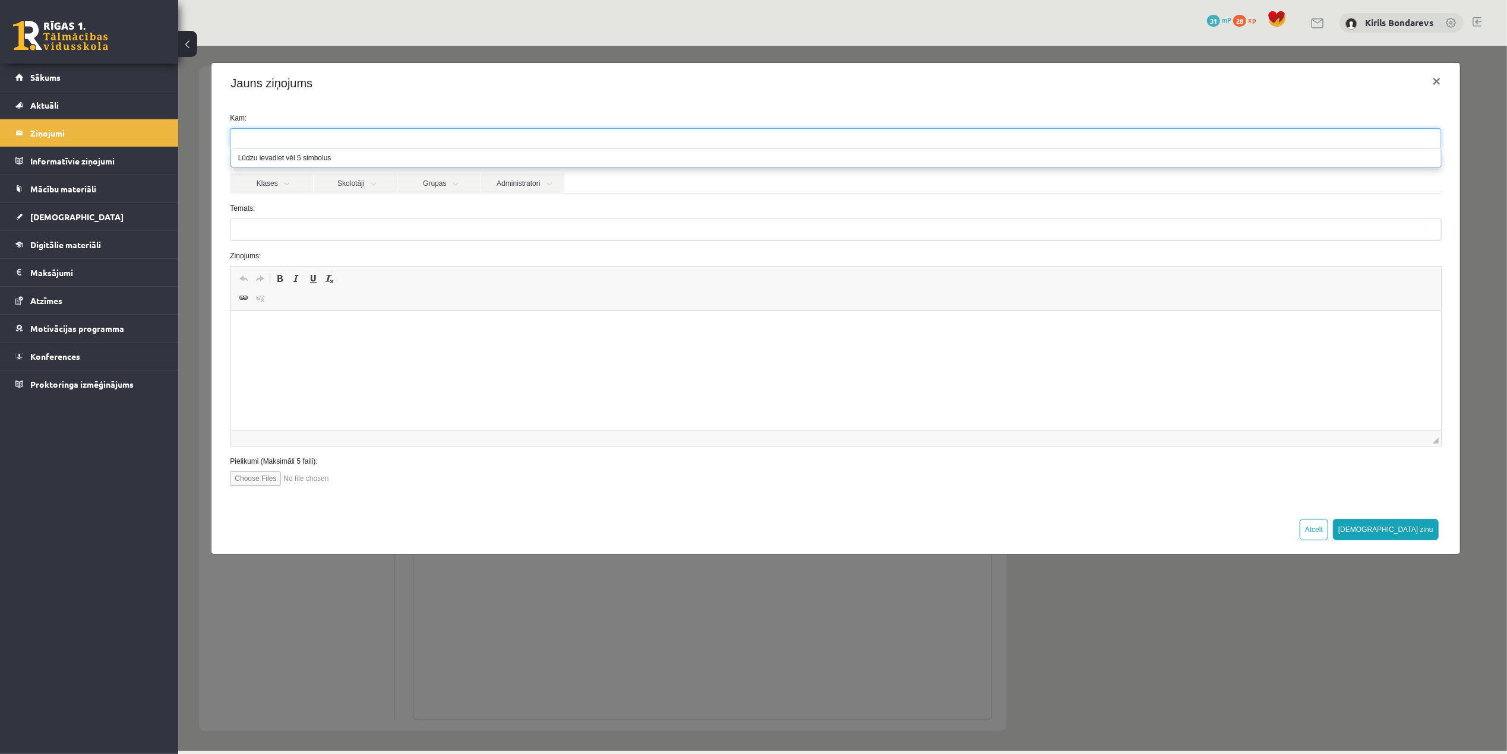
click at [275, 159] on li "Lūdzu ievadiet vēl 5 simbolus" at bounding box center [835, 157] width 1210 height 18
click at [262, 135] on input "search" at bounding box center [251, 137] width 42 height 19
type input "*"
click at [336, 205] on label "Temats:" at bounding box center [834, 207] width 1229 height 11
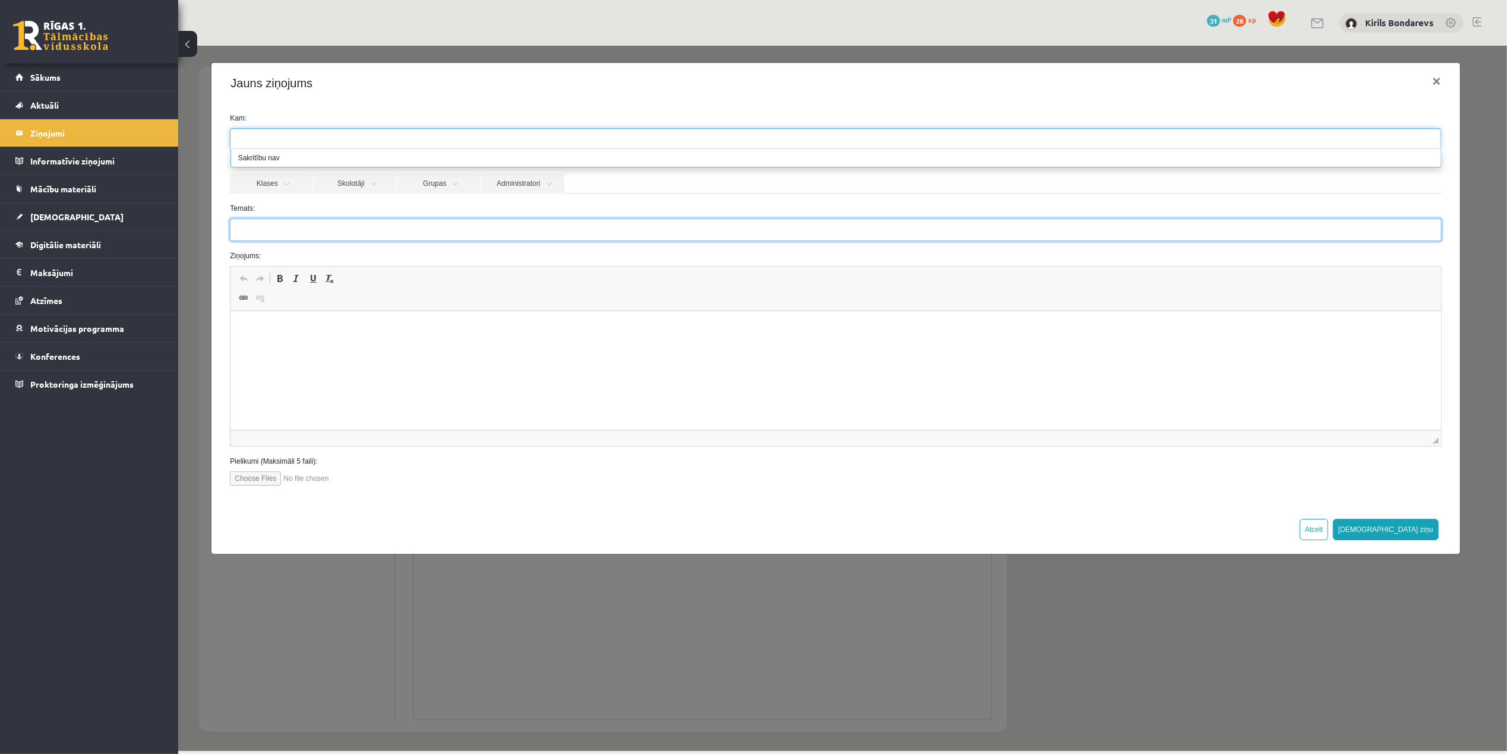
click at [336, 218] on input "Temats:" at bounding box center [834, 229] width 1211 height 23
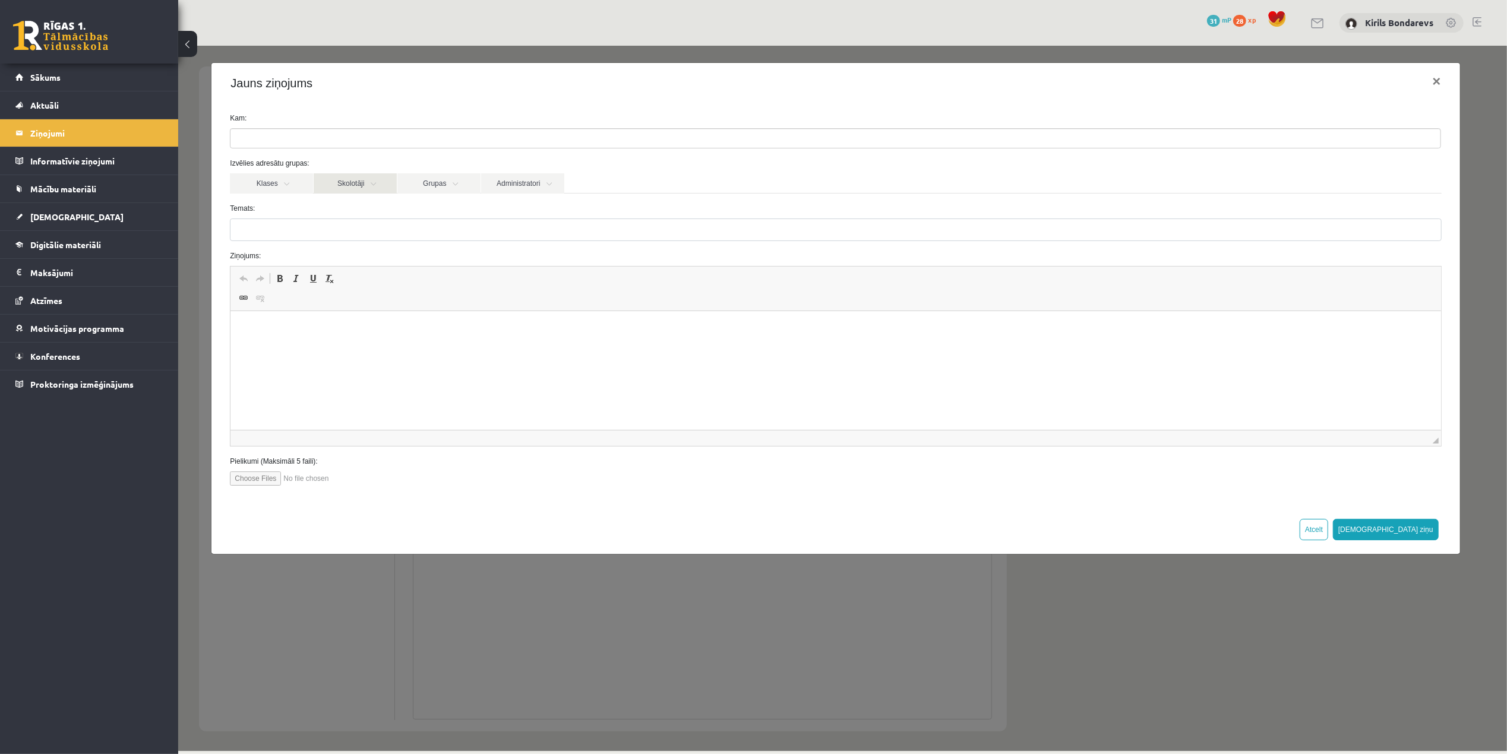
click at [355, 188] on link "Skolotāji" at bounding box center [354, 183] width 83 height 20
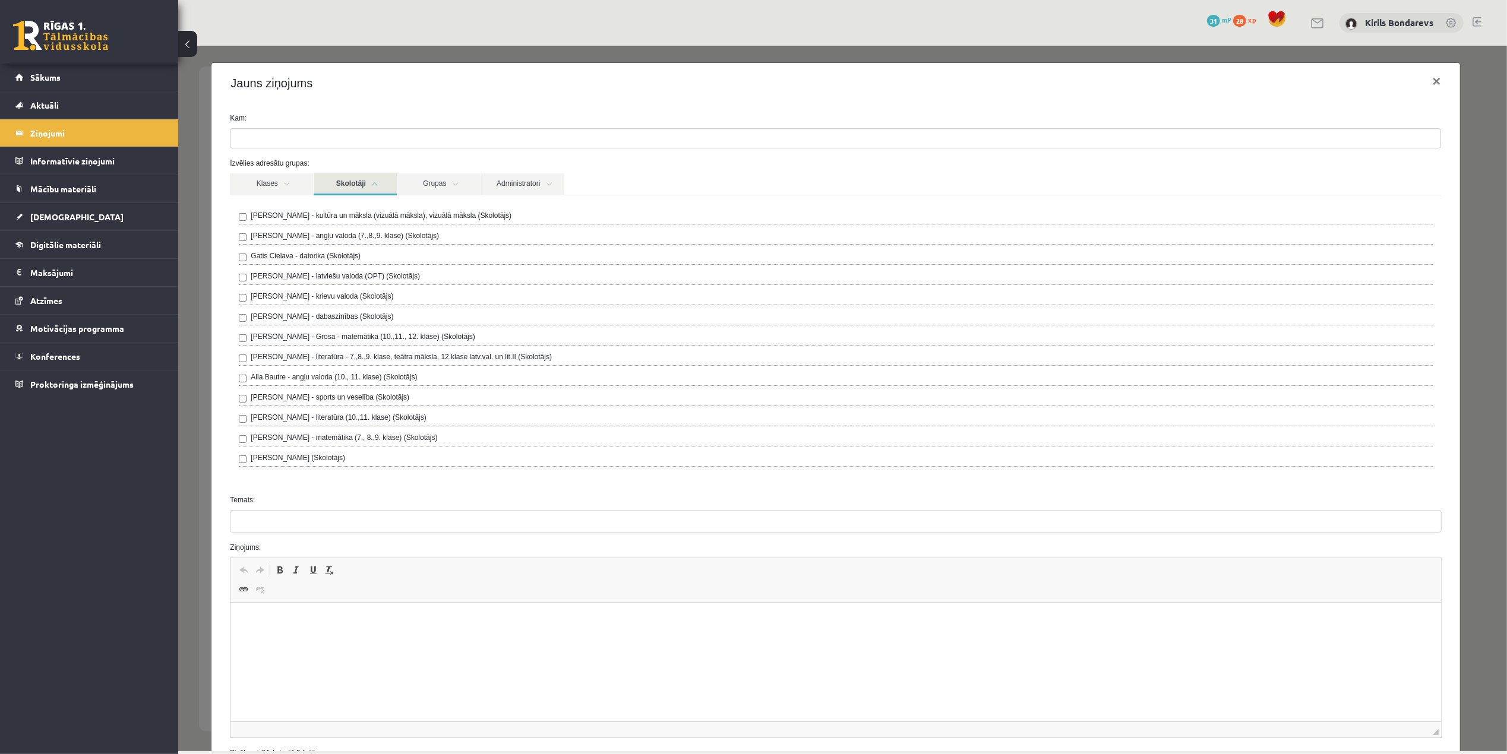
scroll to position [79, 0]
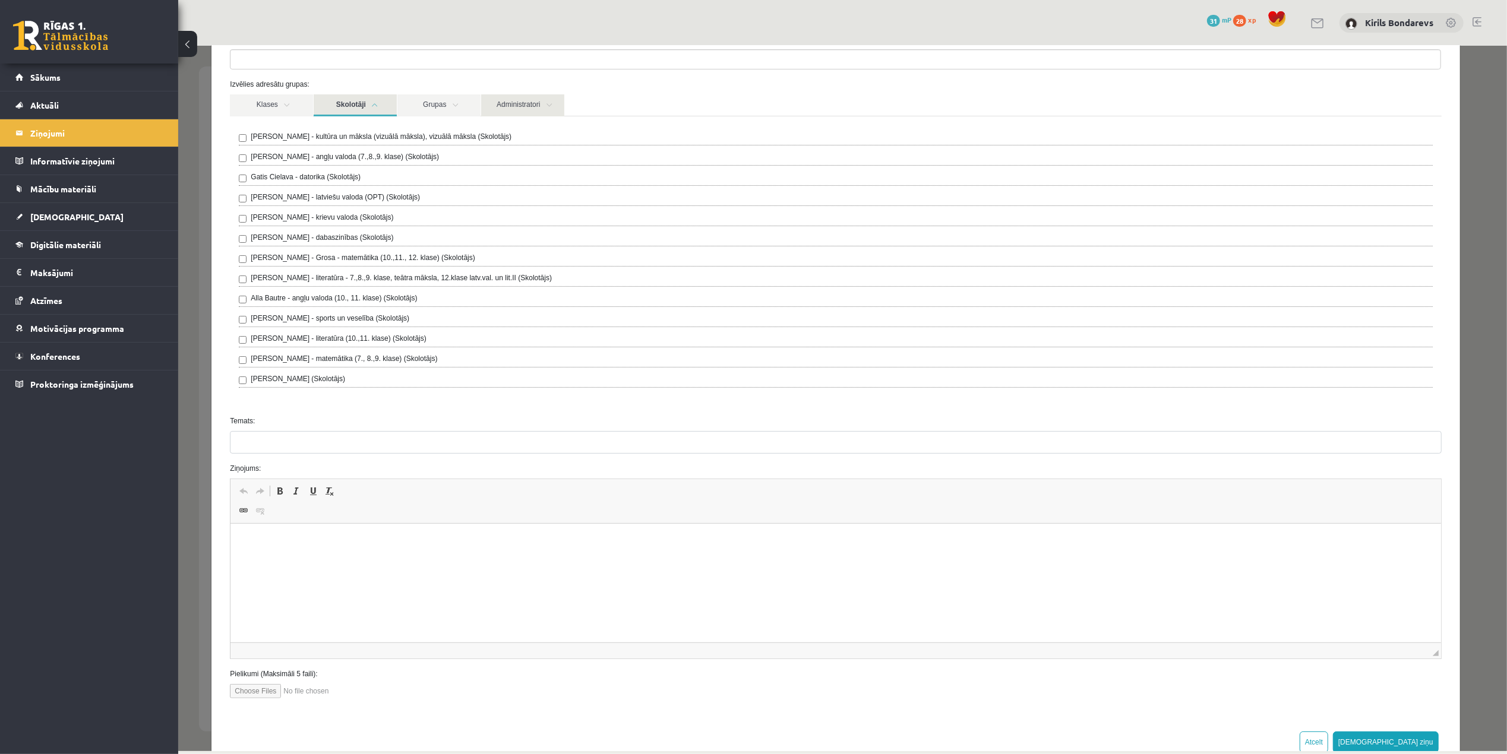
click at [504, 94] on link "Administratori" at bounding box center [521, 105] width 83 height 22
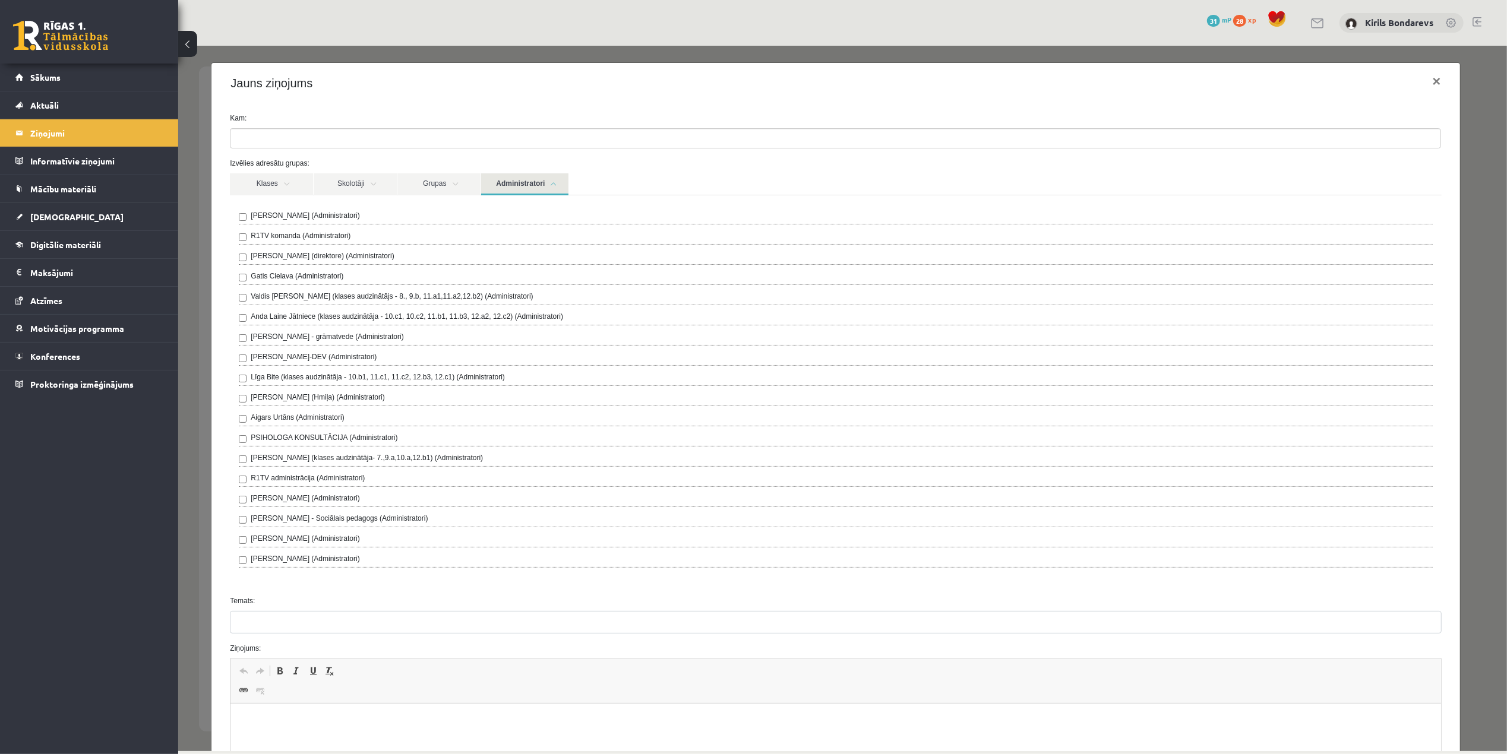
click at [1436, 74] on div "Jauns ziņojums ×" at bounding box center [835, 82] width 1248 height 40
click at [1426, 79] on button "×" at bounding box center [1435, 80] width 27 height 33
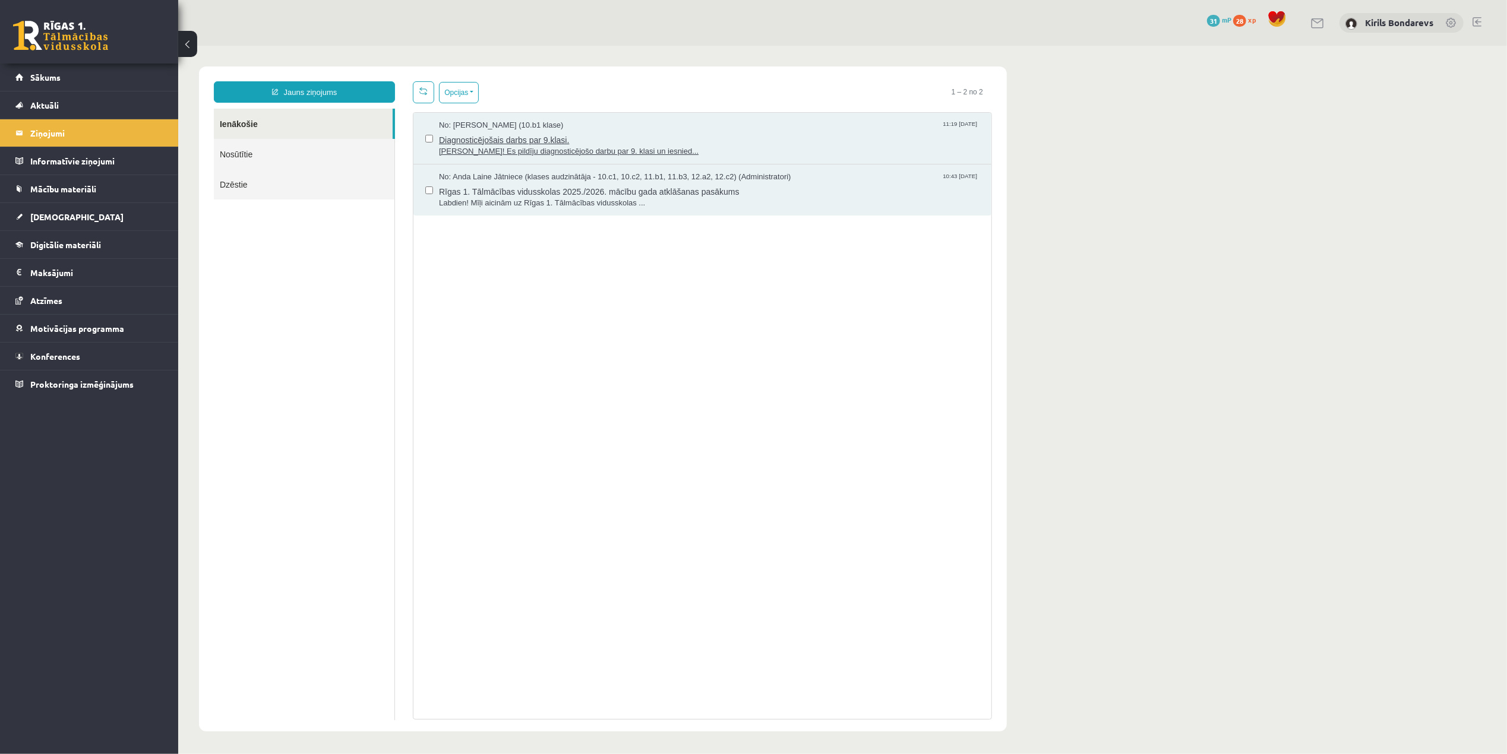
click at [473, 147] on span "[PERSON_NAME]! Es pildīju diagnosticējošo darbu par 9. klasi un iesnied..." at bounding box center [708, 150] width 540 height 11
click at [284, 147] on link "Nosūtītie" at bounding box center [303, 153] width 181 height 30
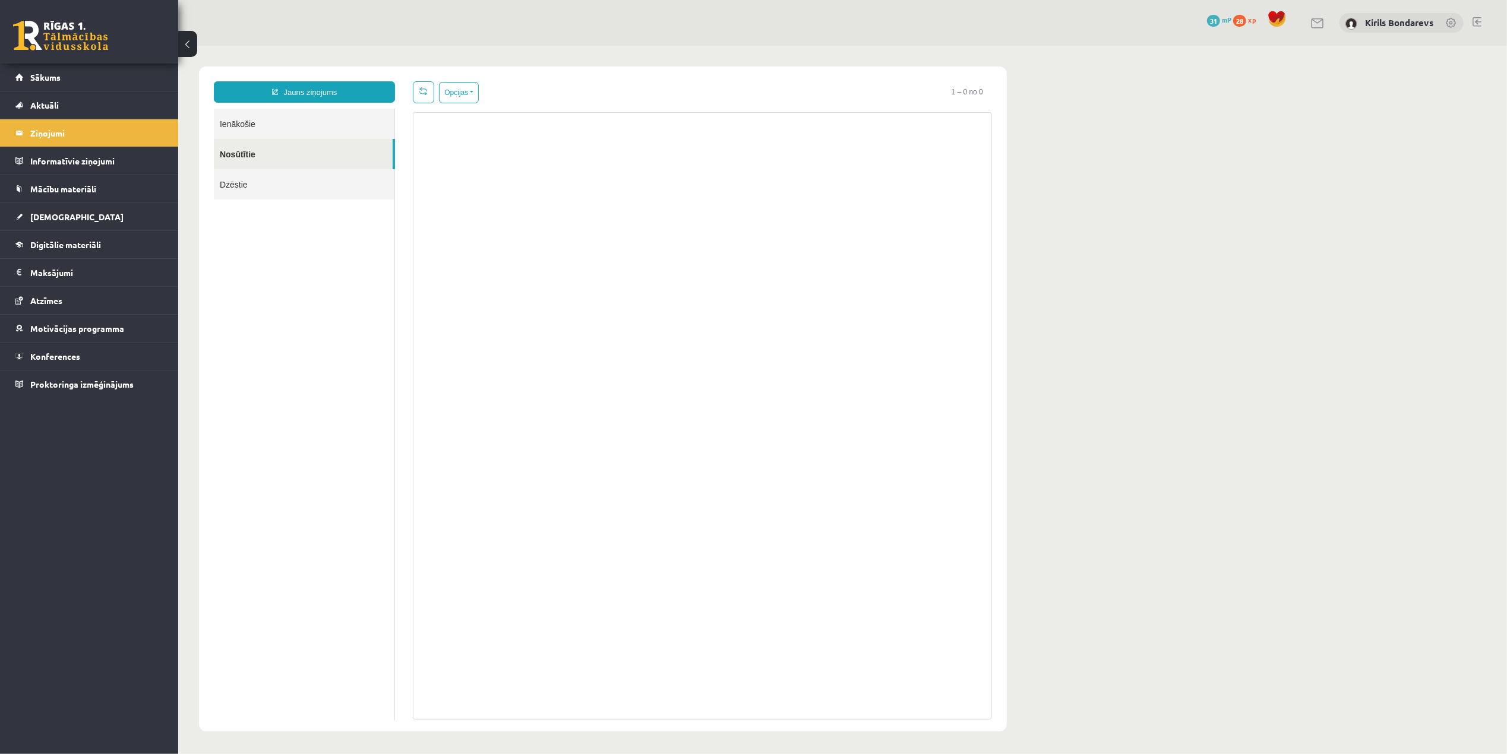
click at [271, 178] on link "Dzēstie" at bounding box center [303, 184] width 181 height 30
click at [242, 128] on link "Ienākošie" at bounding box center [303, 123] width 181 height 30
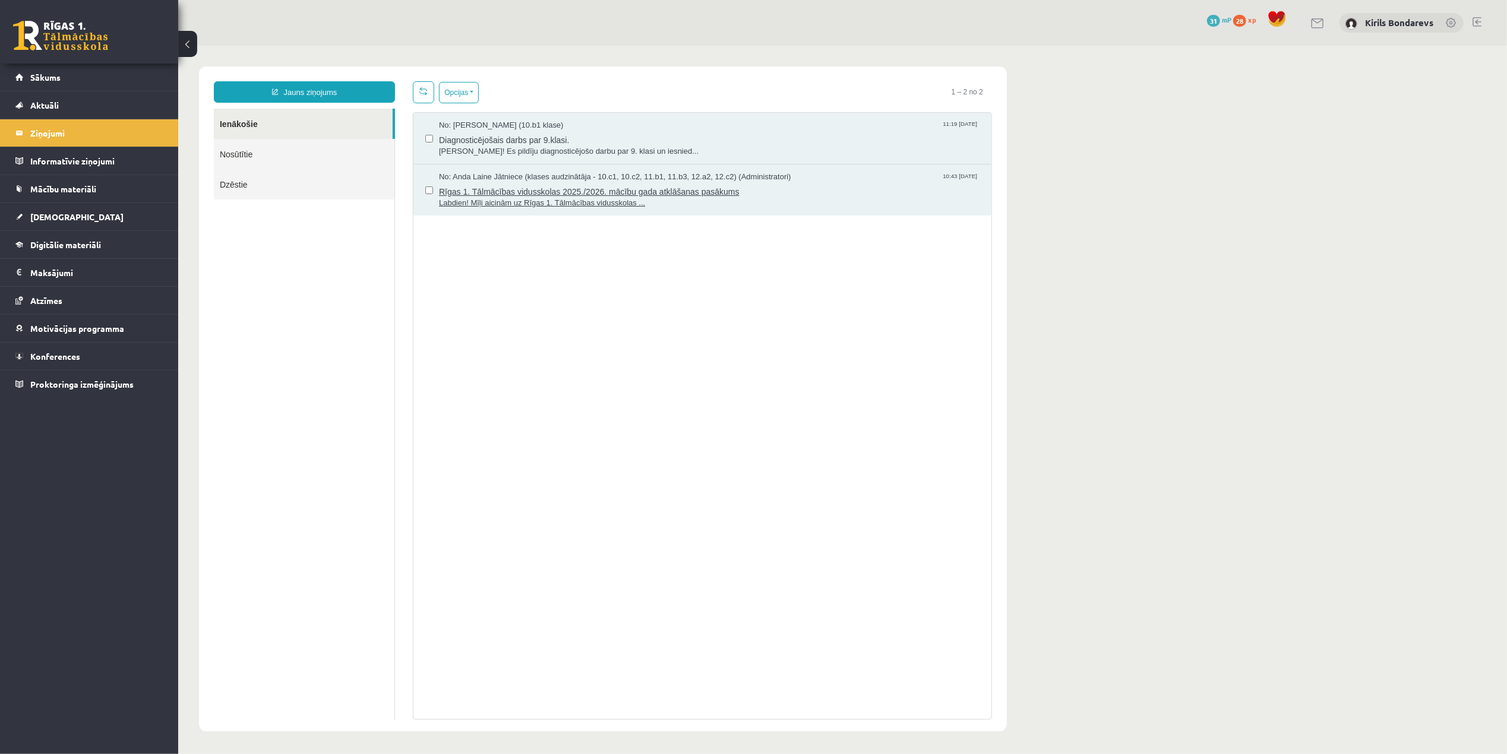
click at [506, 201] on span "Labdien! Mīļi aicinām uz Rīgas 1. Tālmācības vidusskolas ..." at bounding box center [708, 202] width 540 height 11
click at [330, 81] on link "Jauns ziņojums" at bounding box center [303, 91] width 181 height 21
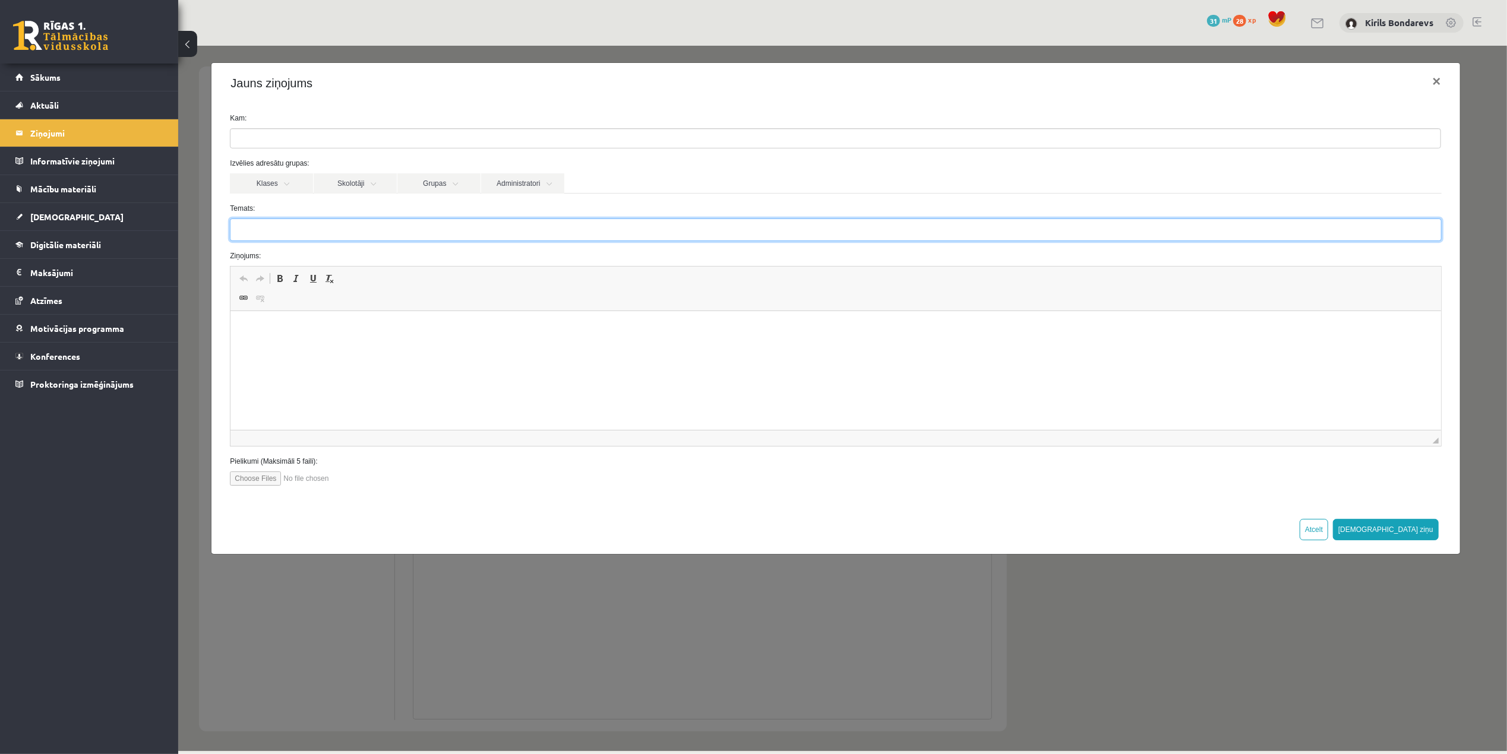
click at [290, 228] on input "Temats:" at bounding box center [834, 229] width 1211 height 23
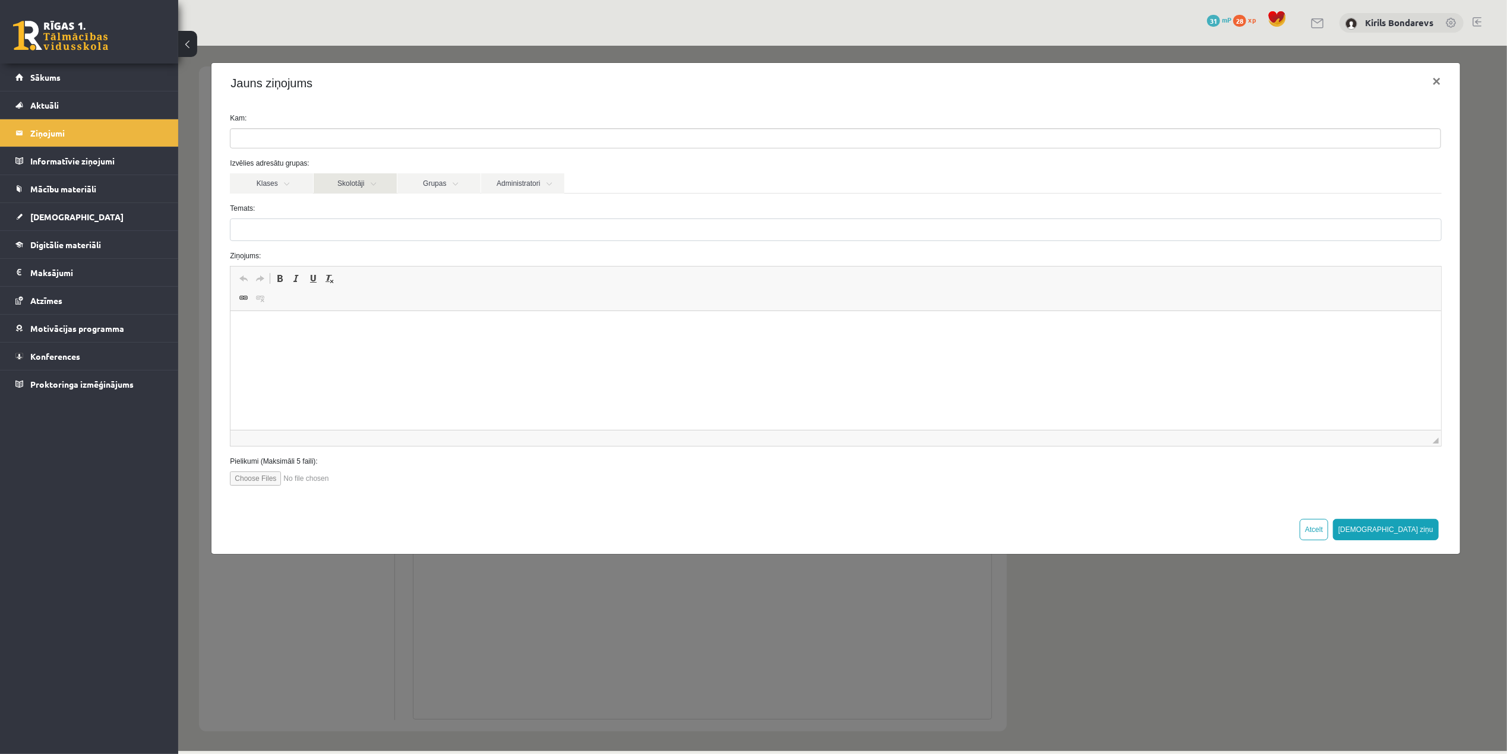
click at [381, 185] on link "Skolotāji" at bounding box center [354, 183] width 83 height 20
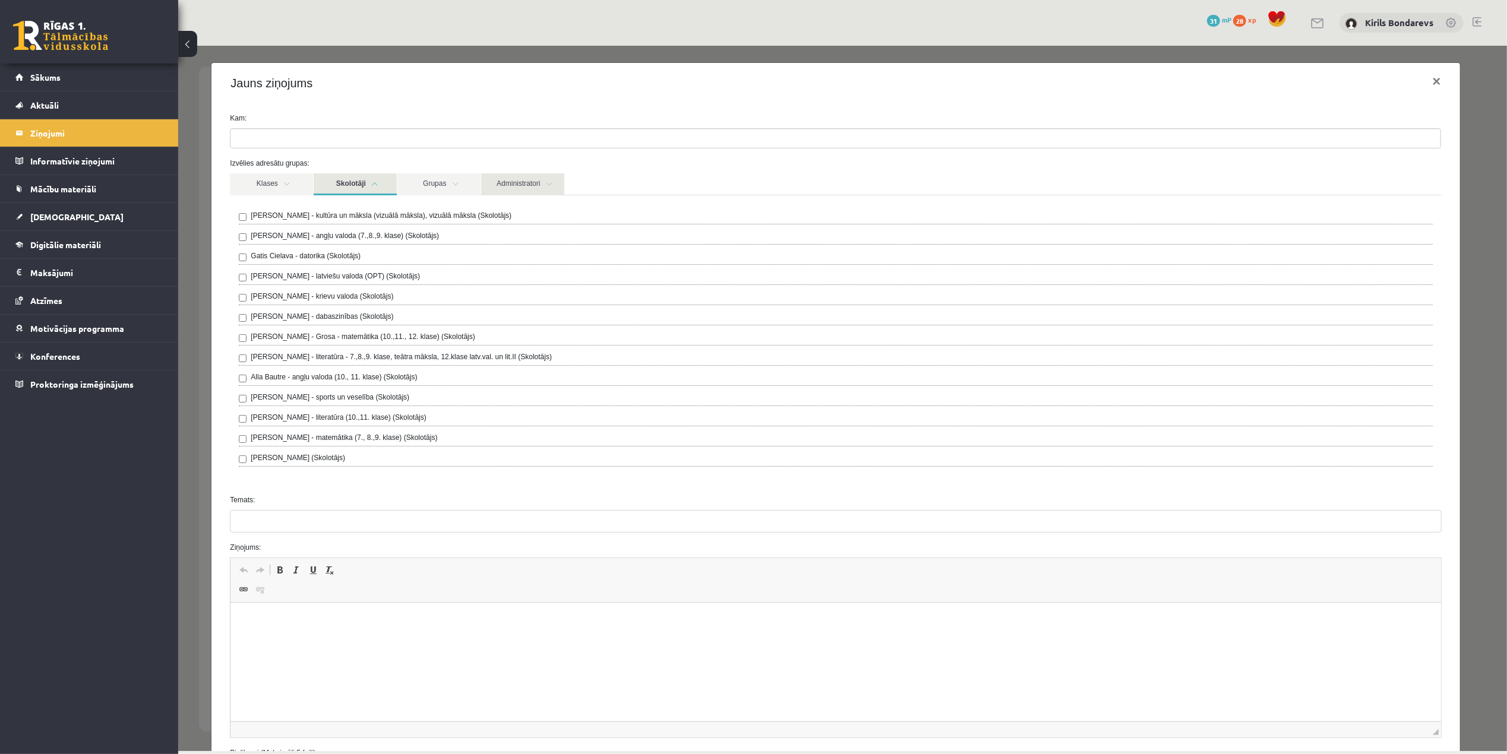
click at [526, 182] on link "Administratori" at bounding box center [521, 184] width 83 height 22
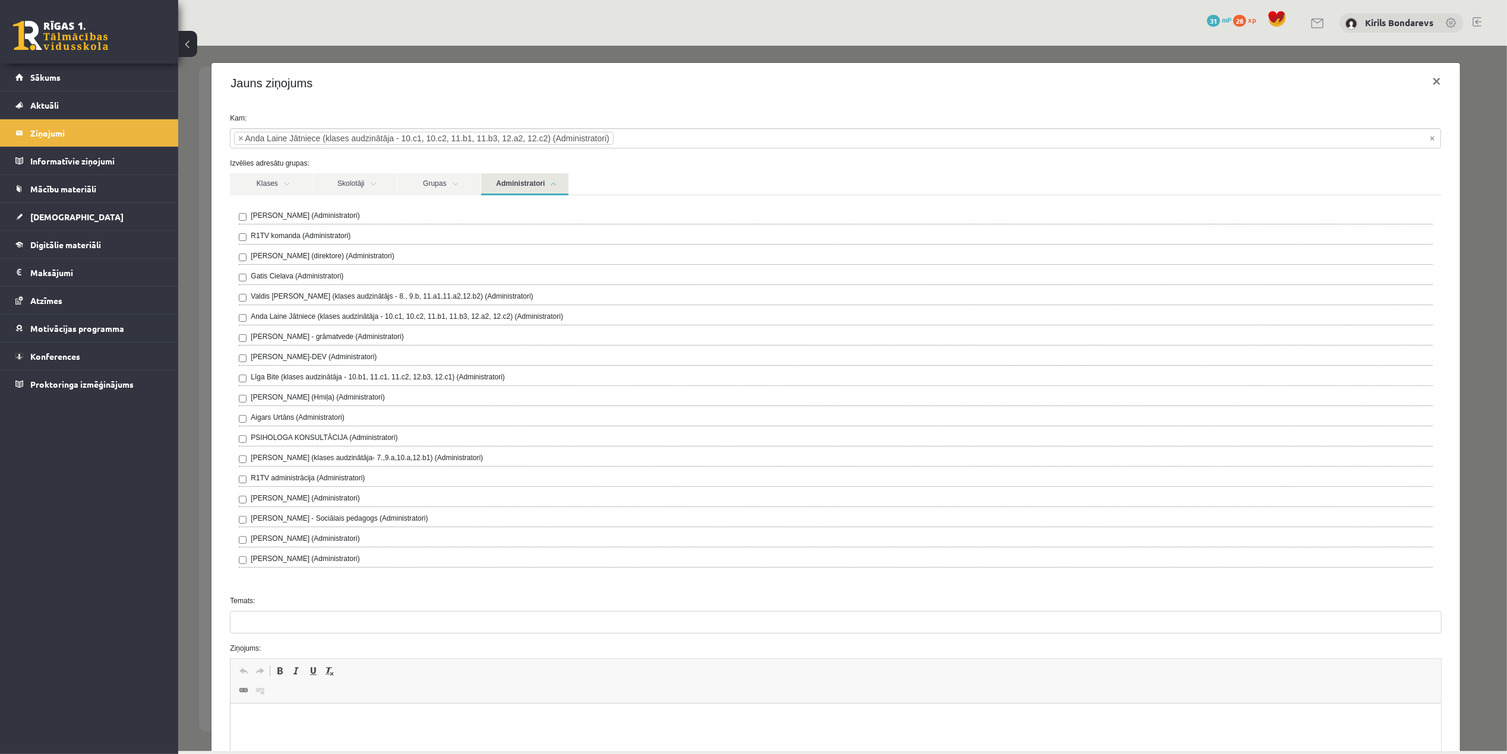
scroll to position [216, 0]
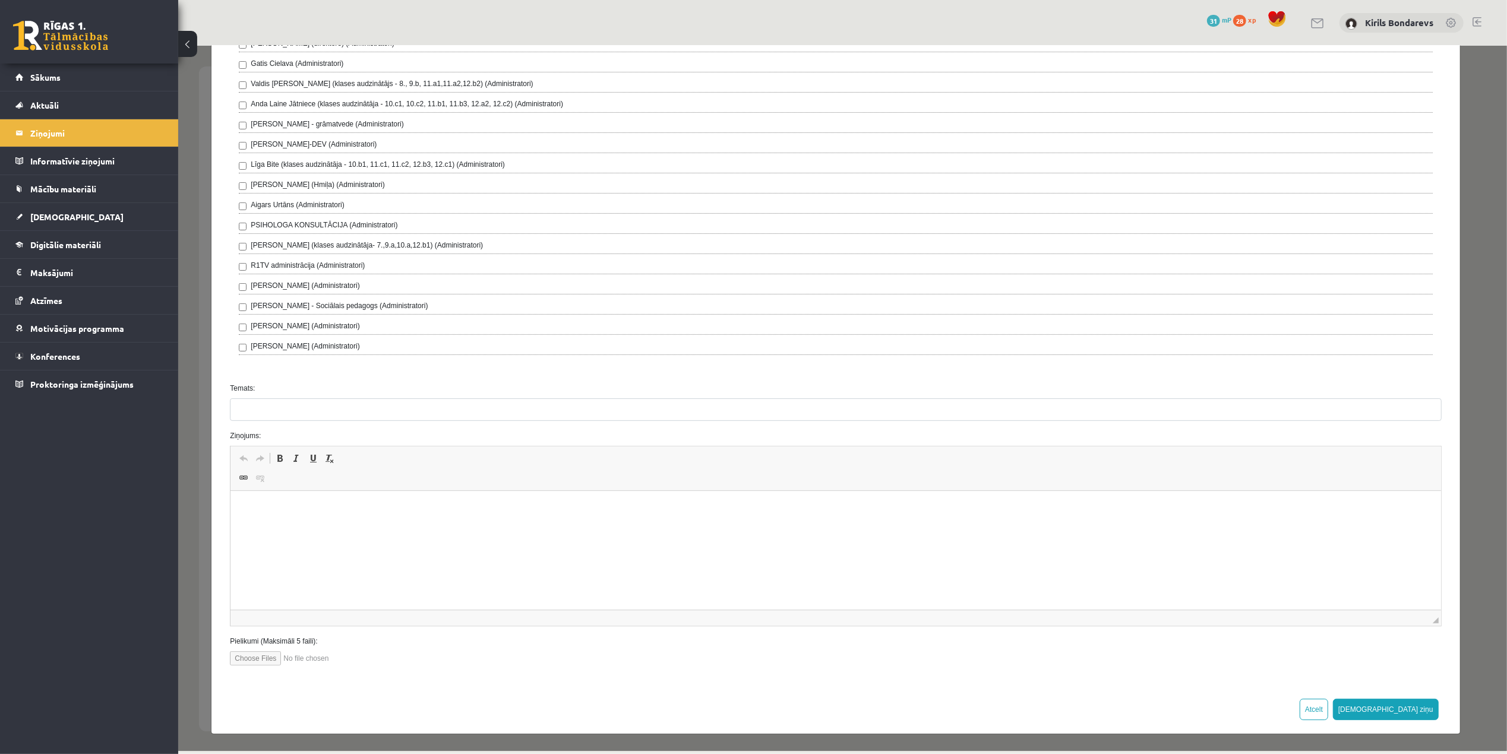
click at [1479, 122] on div "**********" at bounding box center [842, 397] width 1328 height 705
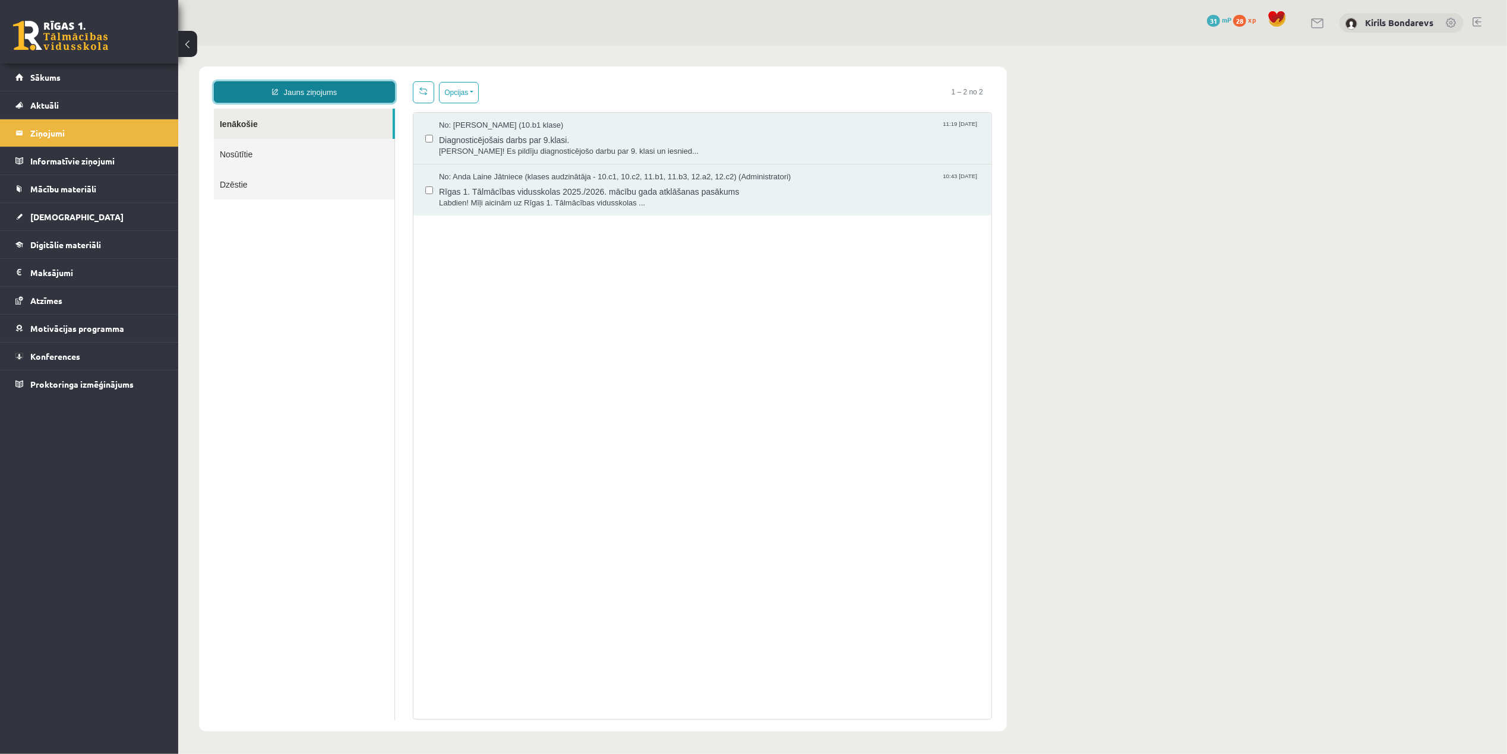
scroll to position [0, 0]
